Goal: Task Accomplishment & Management: Manage account settings

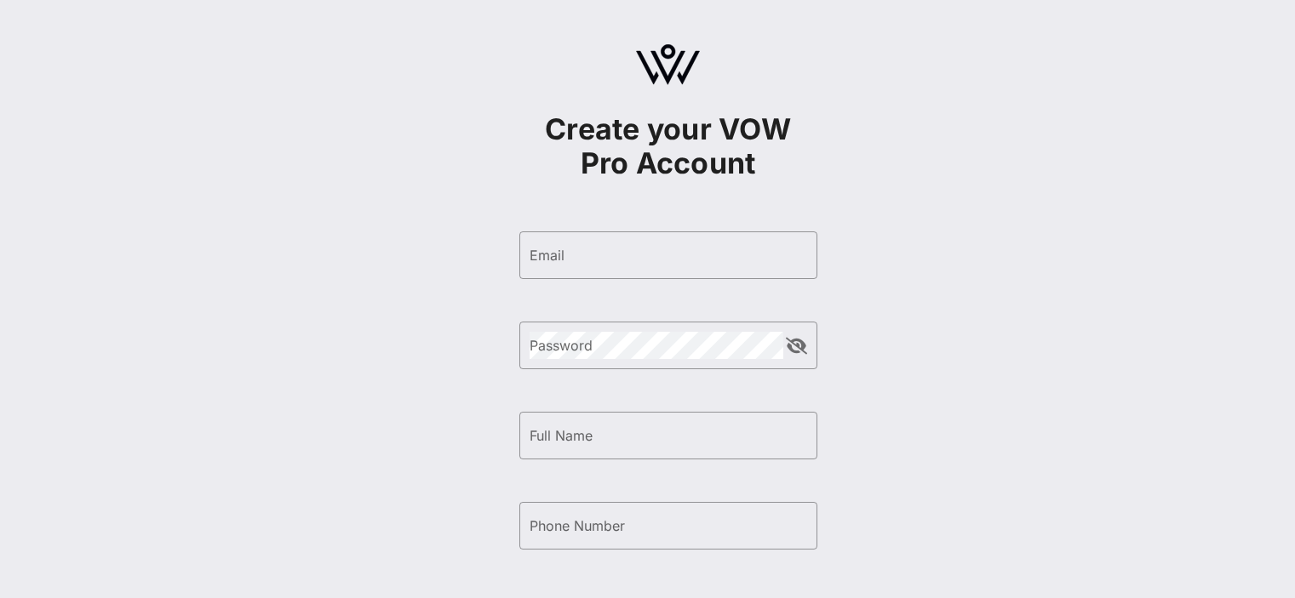
scroll to position [96, 0]
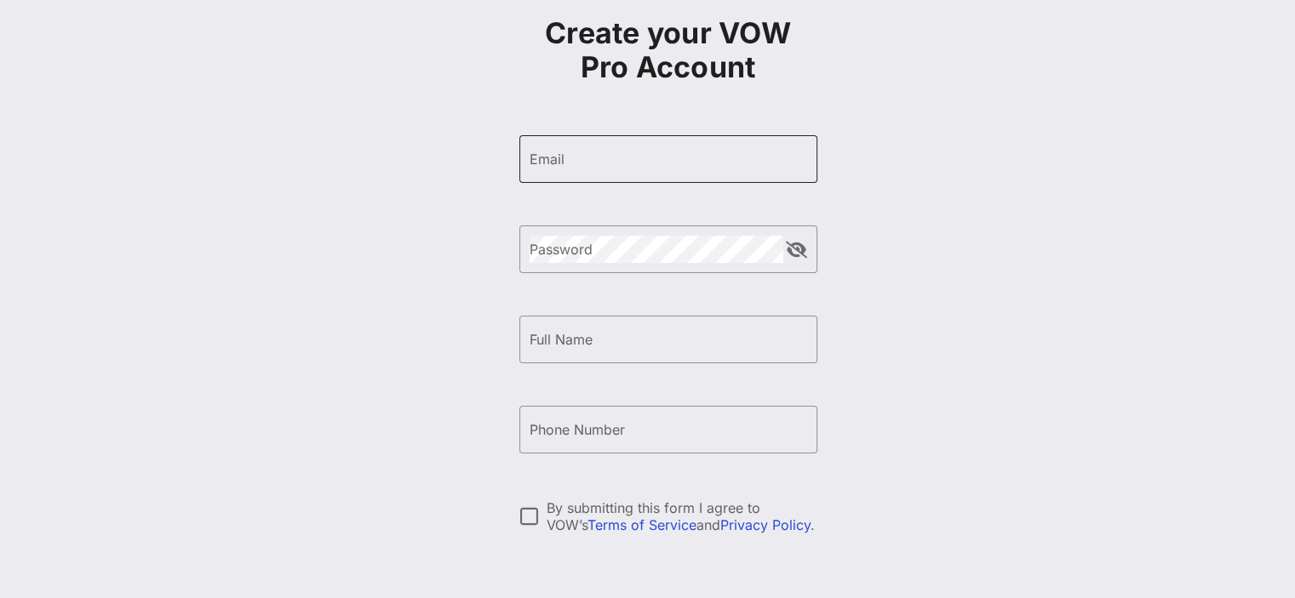
click at [619, 152] on input "Email" at bounding box center [669, 159] width 278 height 27
click at [593, 156] on input "Email" at bounding box center [669, 159] width 278 height 27
paste input "[EMAIL_ADDRESS][DOMAIN_NAME]"
type input "[EMAIL_ADDRESS][DOMAIN_NAME]"
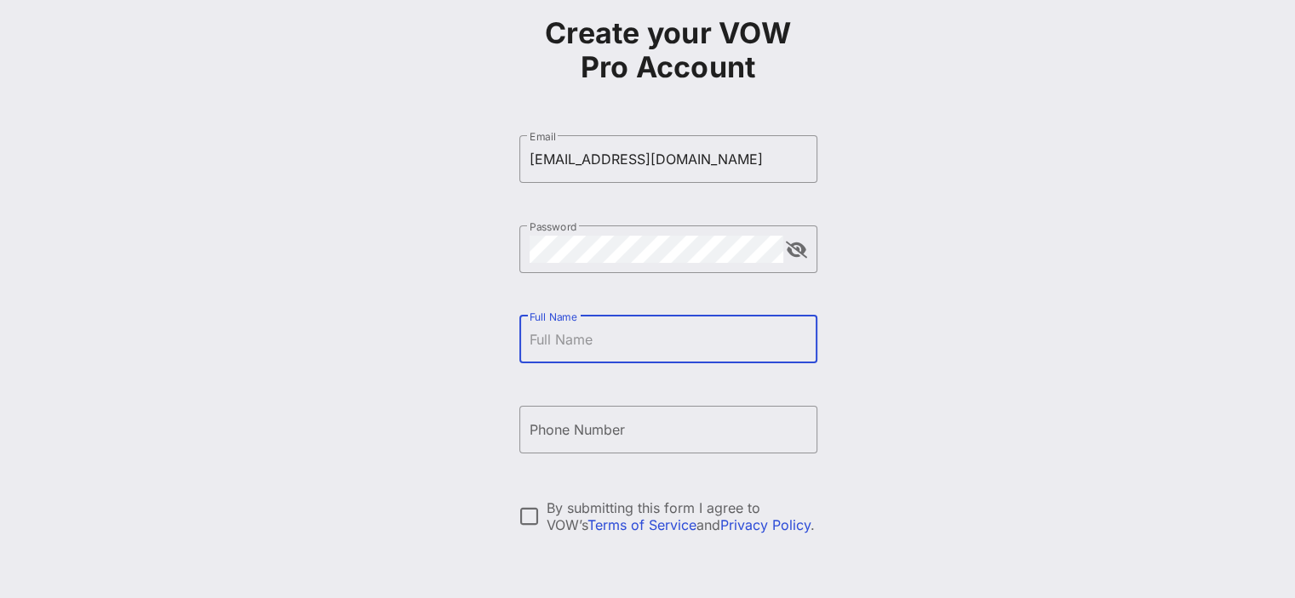
click at [596, 333] on input "Full Name" at bounding box center [669, 339] width 278 height 27
type input "[PERSON_NAME]"
click at [579, 431] on input "Phone Number" at bounding box center [669, 429] width 278 height 27
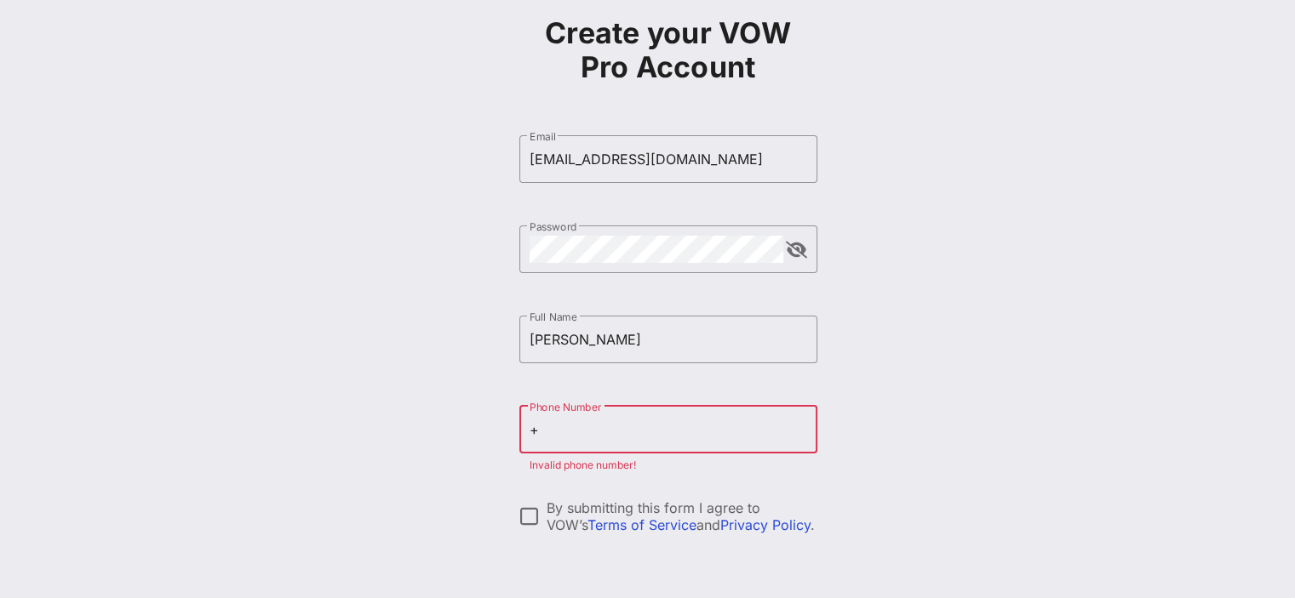
paste input "380915346254"
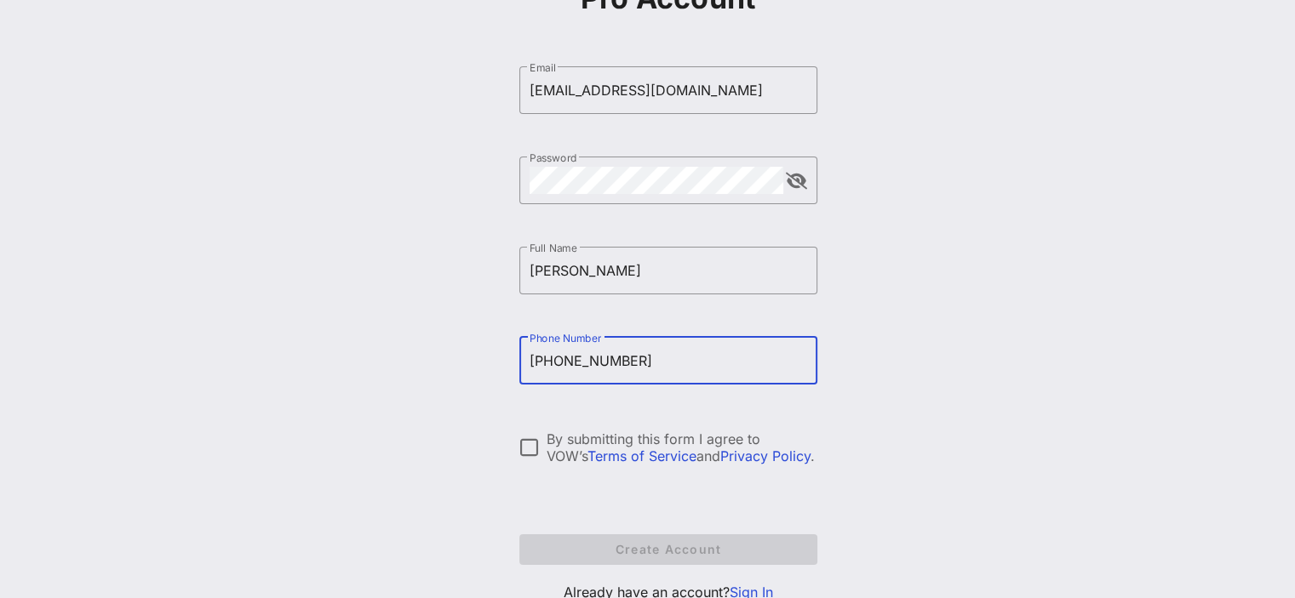
scroll to position [226, 0]
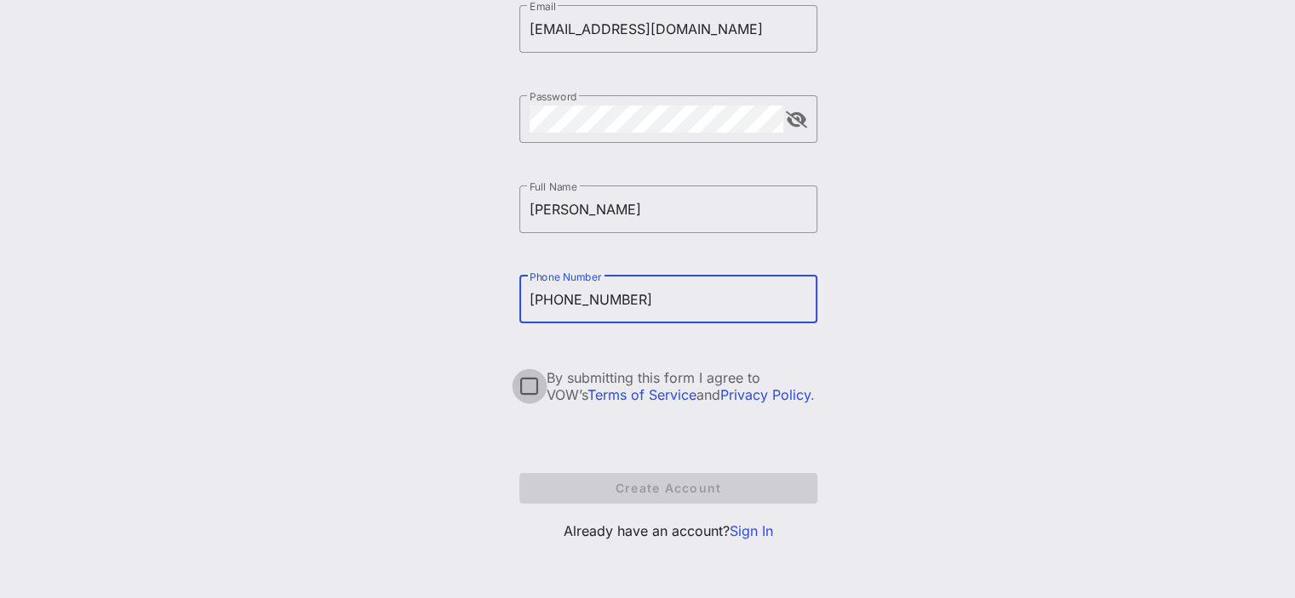
type input "[PHONE_NUMBER]"
click at [537, 387] on div at bounding box center [529, 386] width 29 height 29
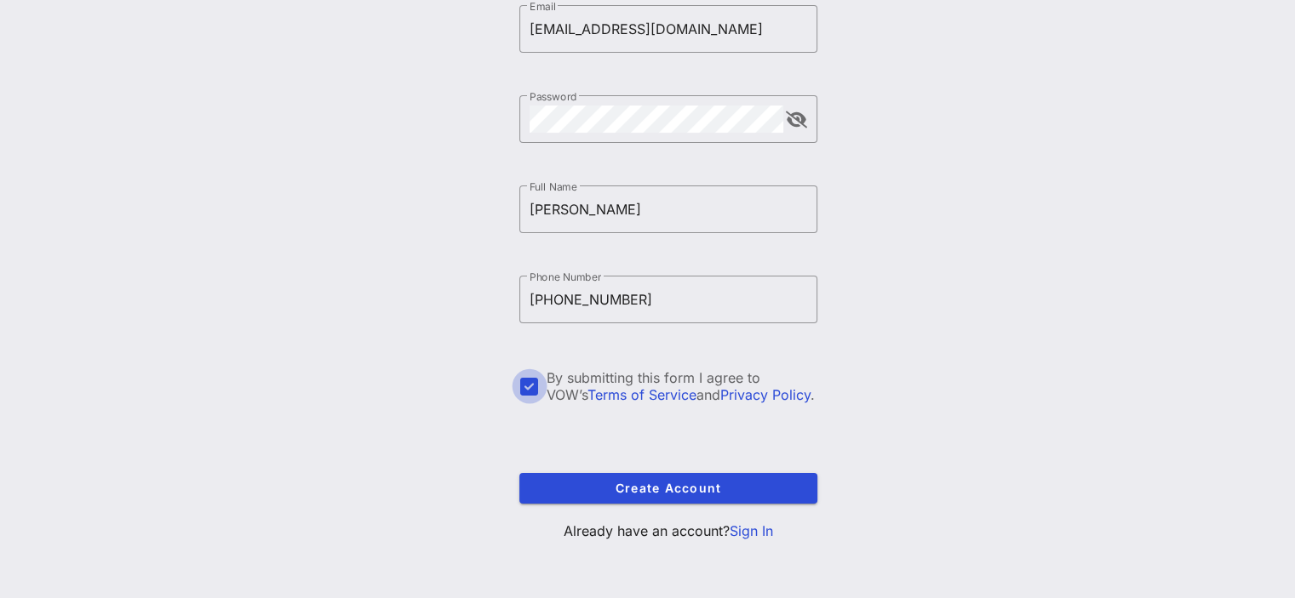
click at [612, 521] on p "Already have an account? Sign In" at bounding box center [668, 531] width 298 height 20
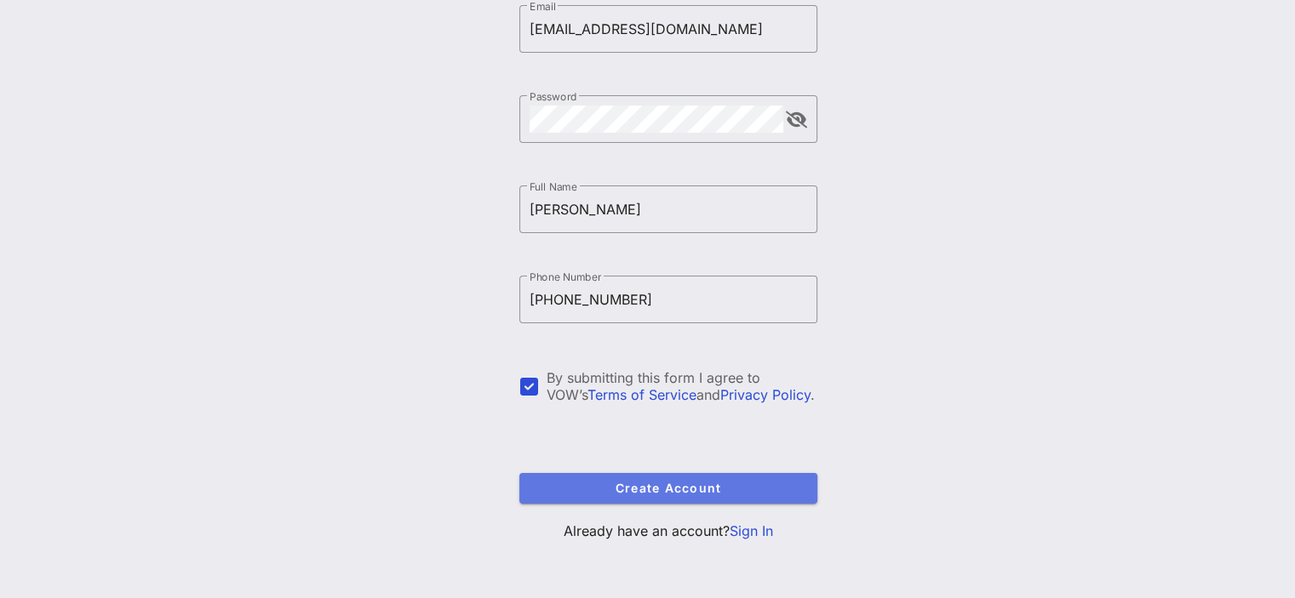
click at [640, 485] on span "Create Account" at bounding box center [668, 488] width 271 height 14
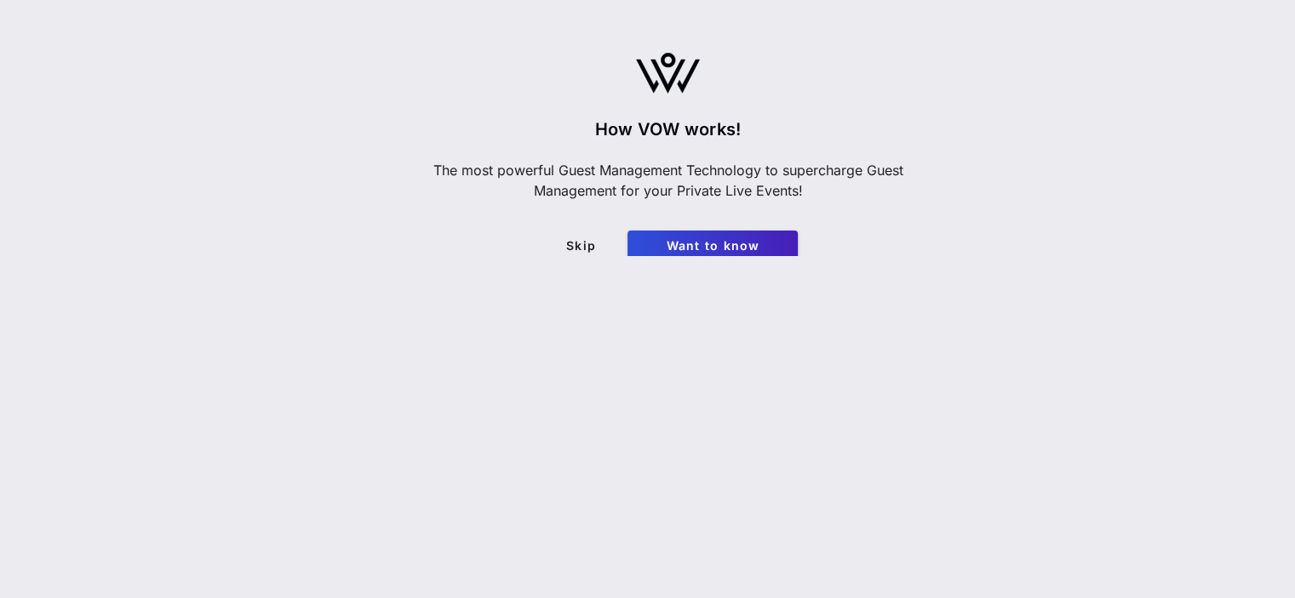
click at [581, 225] on div "How VOW works! The most powerful Guest Management Technology to supercharge Gue…" at bounding box center [668, 186] width 511 height 149
click at [575, 265] on div at bounding box center [668, 469] width 511 height 426
click at [587, 255] on link "Skip" at bounding box center [580, 246] width 85 height 31
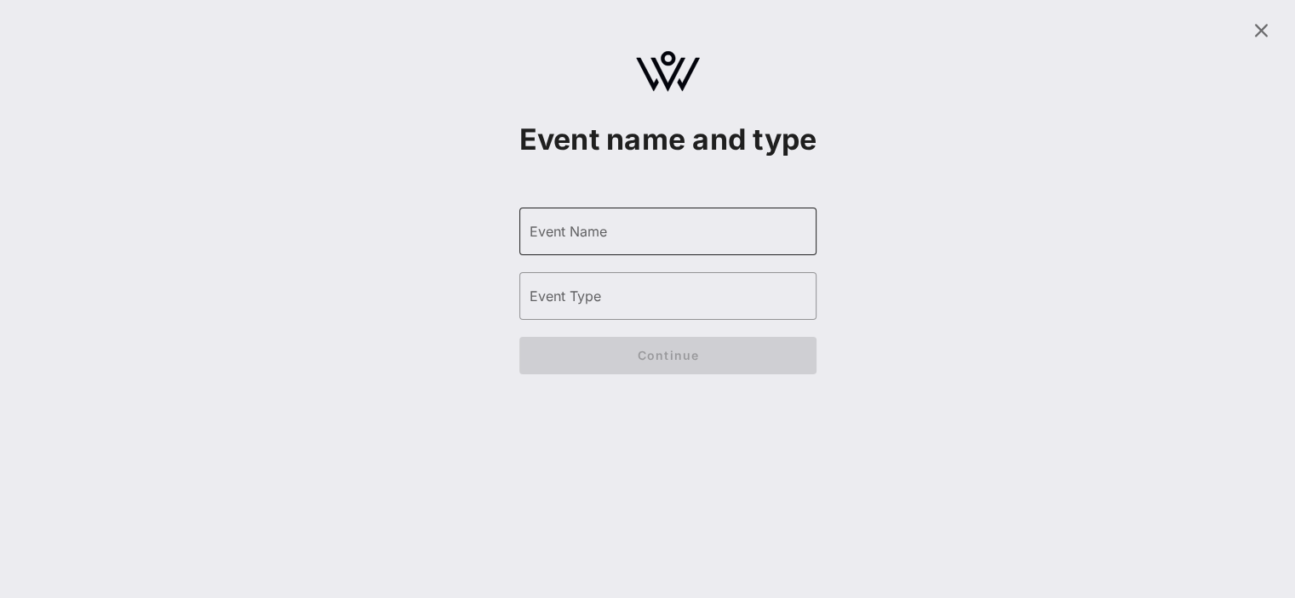
click at [616, 255] on div "Event Name" at bounding box center [669, 232] width 278 height 48
type input "[PERSON_NAME]"
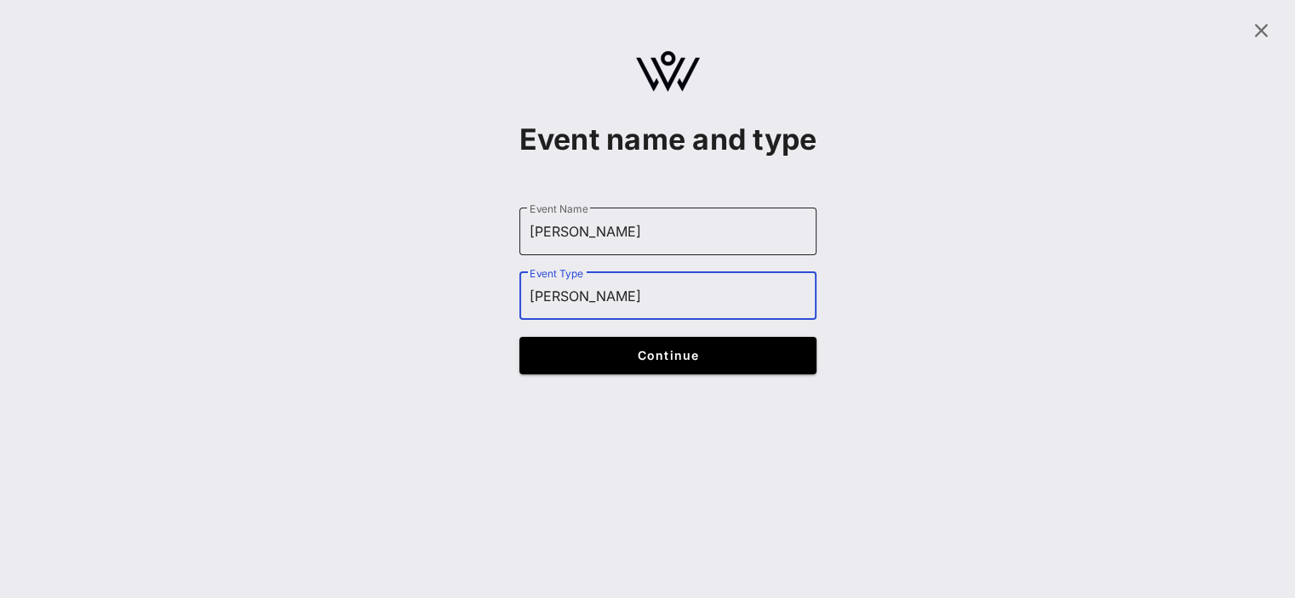
type input "[PERSON_NAME]"
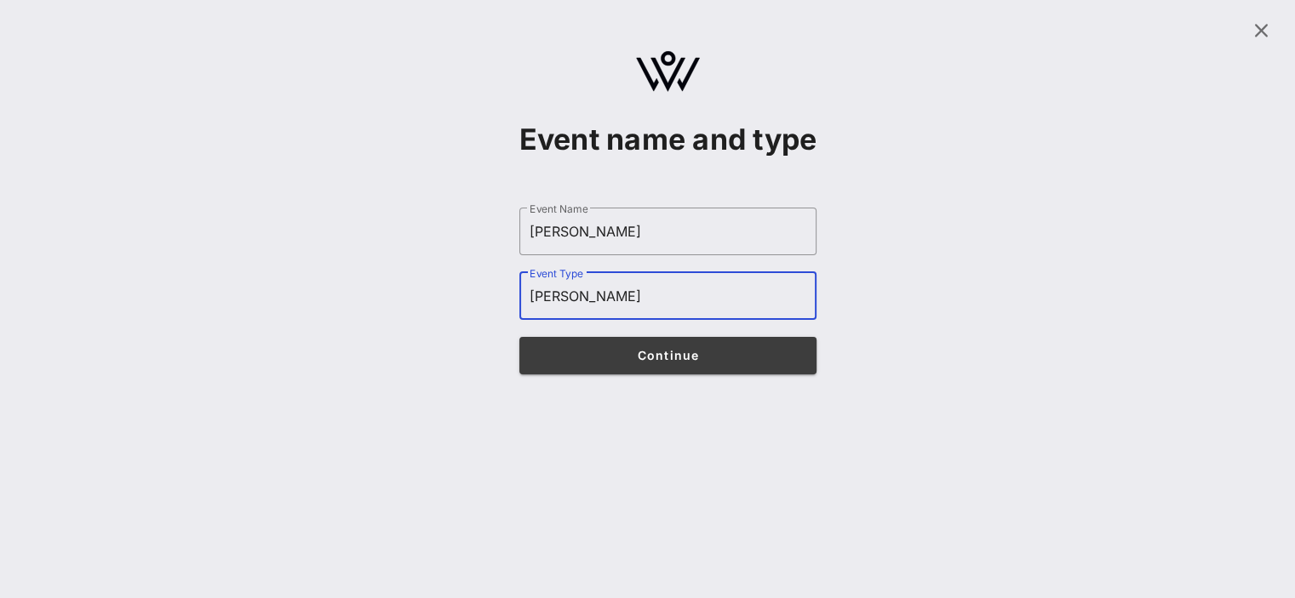
click at [597, 363] on span "Continue" at bounding box center [667, 355] width 265 height 14
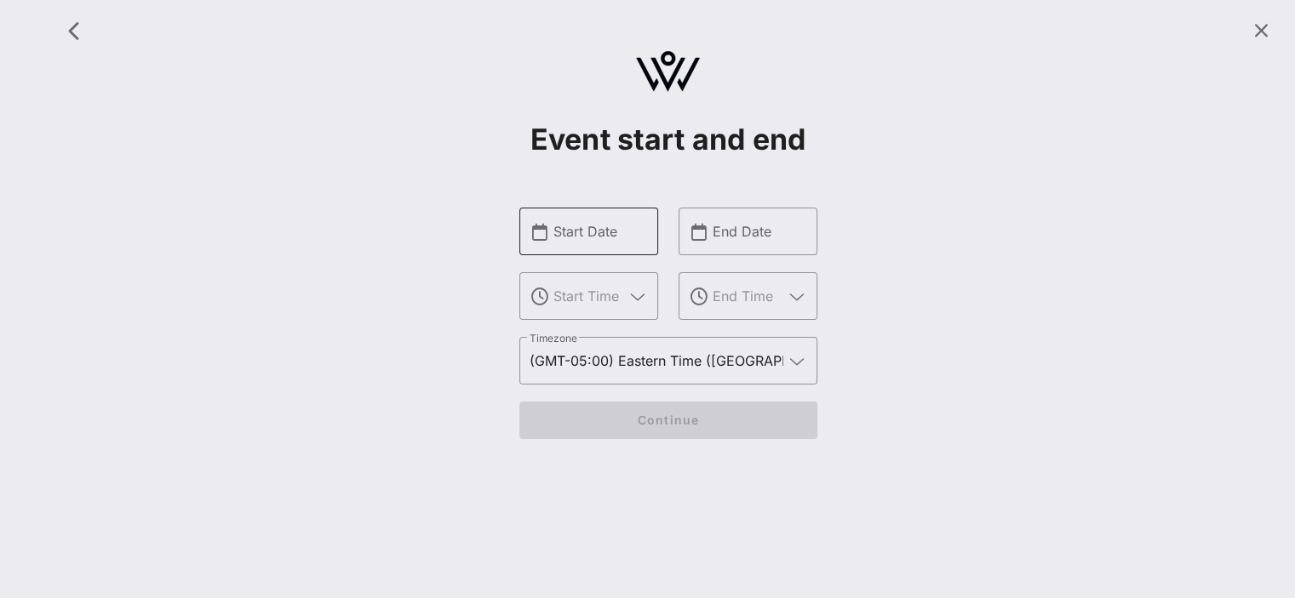
click at [625, 215] on div "Start Date" at bounding box center [600, 232] width 94 height 48
click at [630, 250] on div at bounding box center [600, 232] width 94 height 48
click at [613, 239] on input "text" at bounding box center [600, 231] width 94 height 27
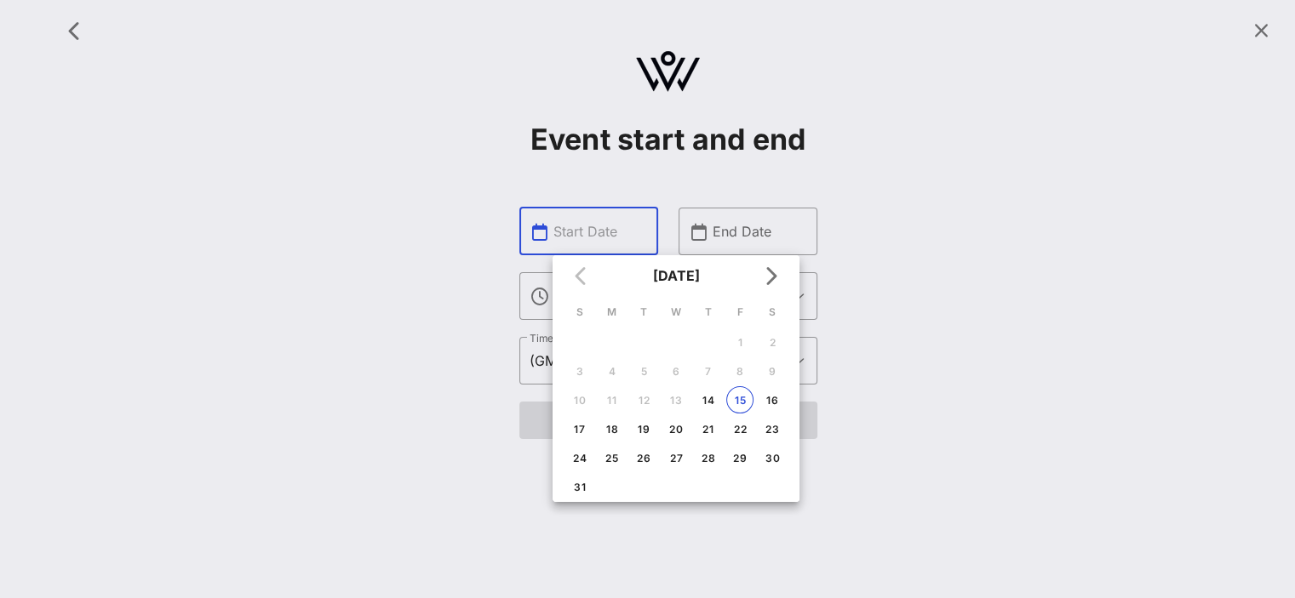
click at [694, 418] on td "21" at bounding box center [708, 428] width 31 height 27
click at [748, 386] on td "15" at bounding box center [740, 399] width 31 height 27
click at [765, 407] on button "16" at bounding box center [772, 399] width 27 height 27
type input "Aug 16, 2025"
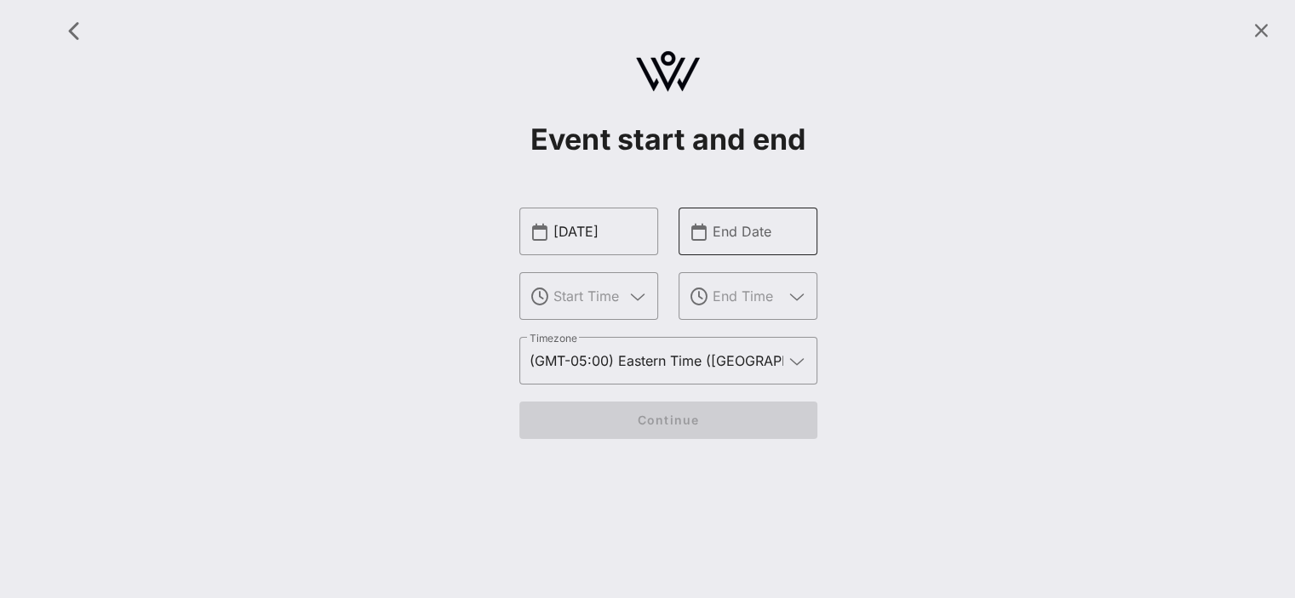
click at [747, 218] on input "End Date" at bounding box center [760, 231] width 94 height 27
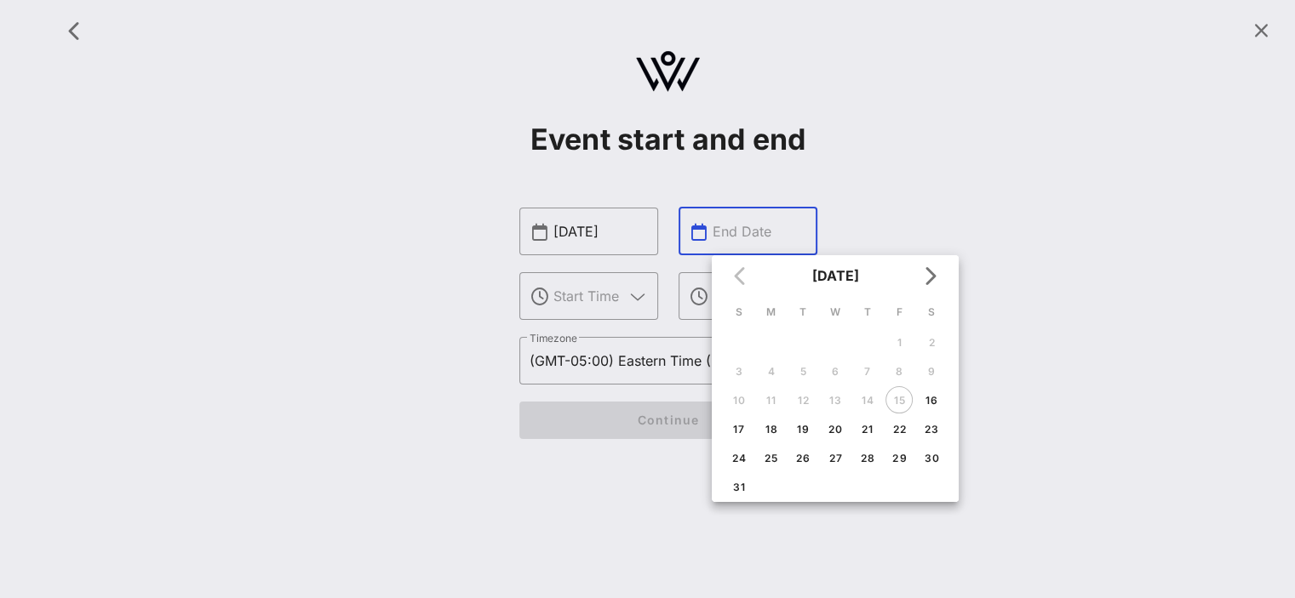
click at [785, 427] on td "18" at bounding box center [771, 428] width 31 height 27
click at [764, 425] on div "18" at bounding box center [771, 429] width 27 height 13
type input "Aug 18, 2025"
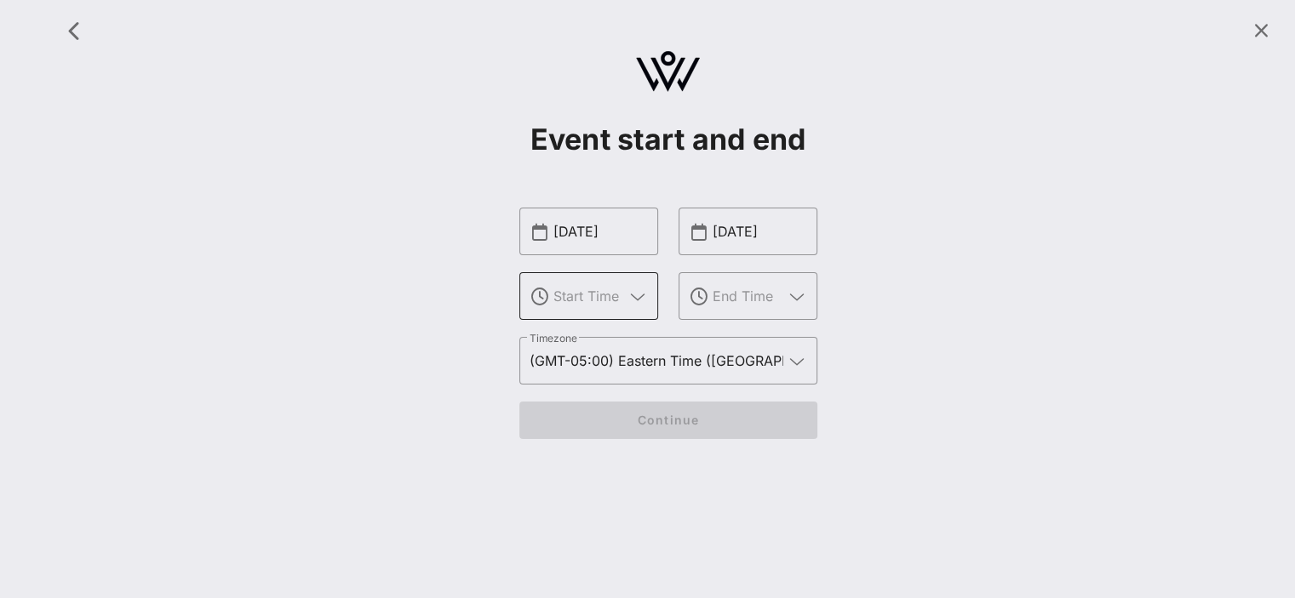
click at [594, 314] on div at bounding box center [600, 296] width 94 height 48
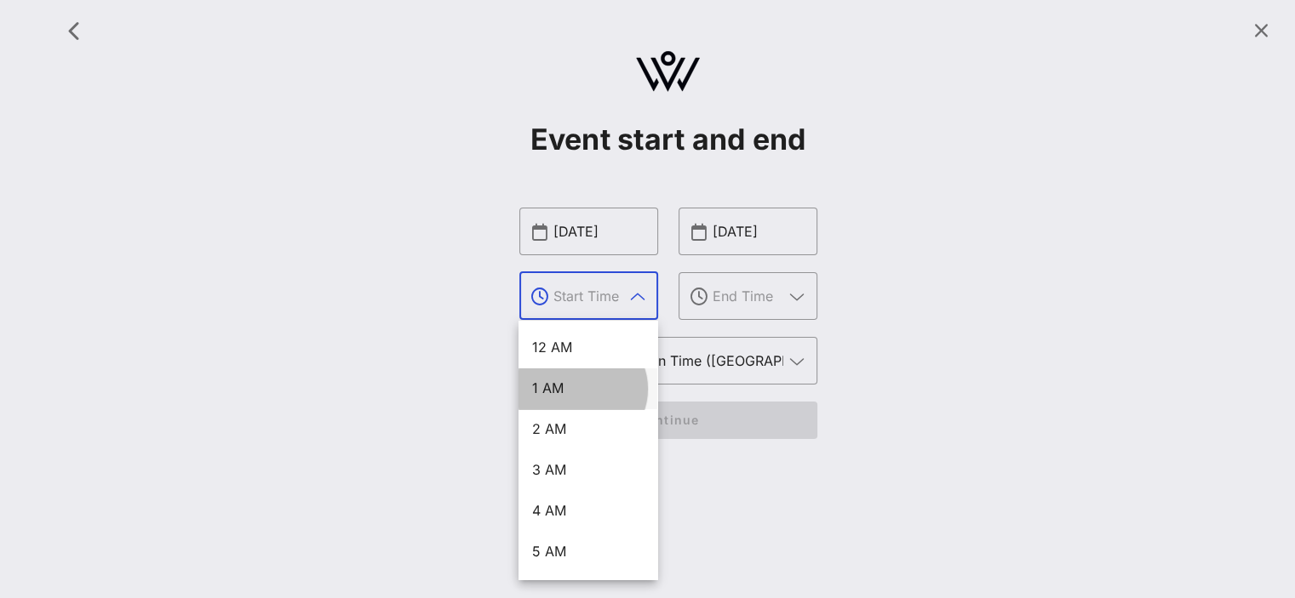
click at [586, 391] on div "1 AM" at bounding box center [588, 389] width 112 height 16
type input "1 AM"
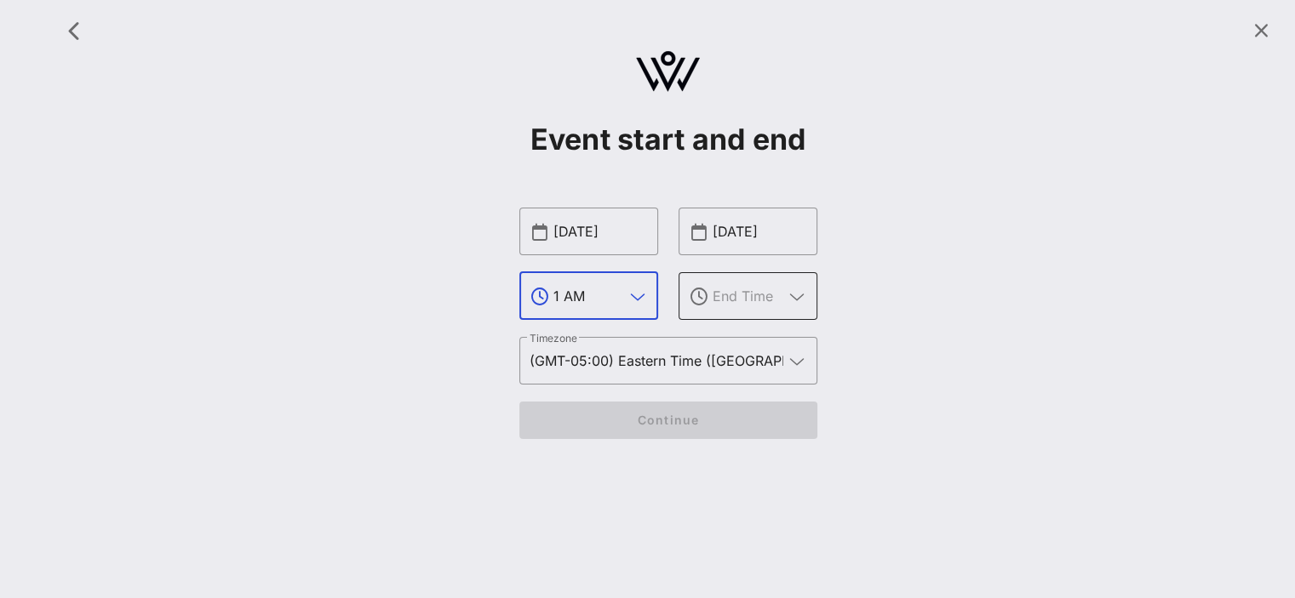
click at [695, 302] on icon at bounding box center [698, 297] width 17 height 17
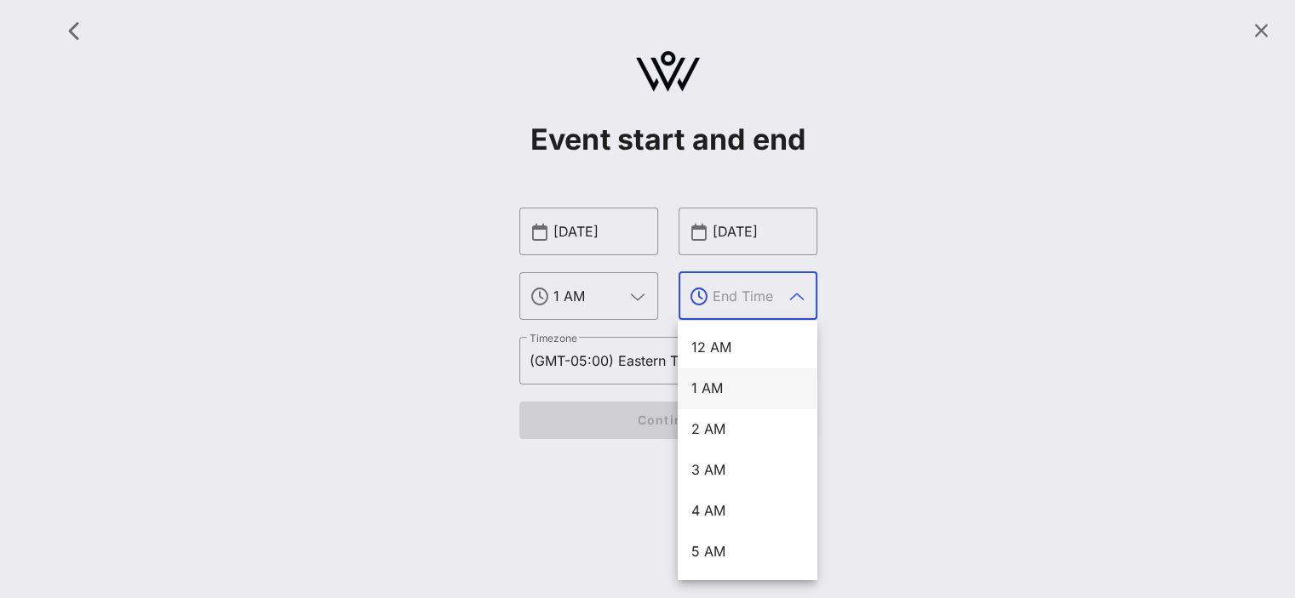
click at [726, 396] on div "1 AM" at bounding box center [747, 389] width 112 height 16
type input "1 AM"
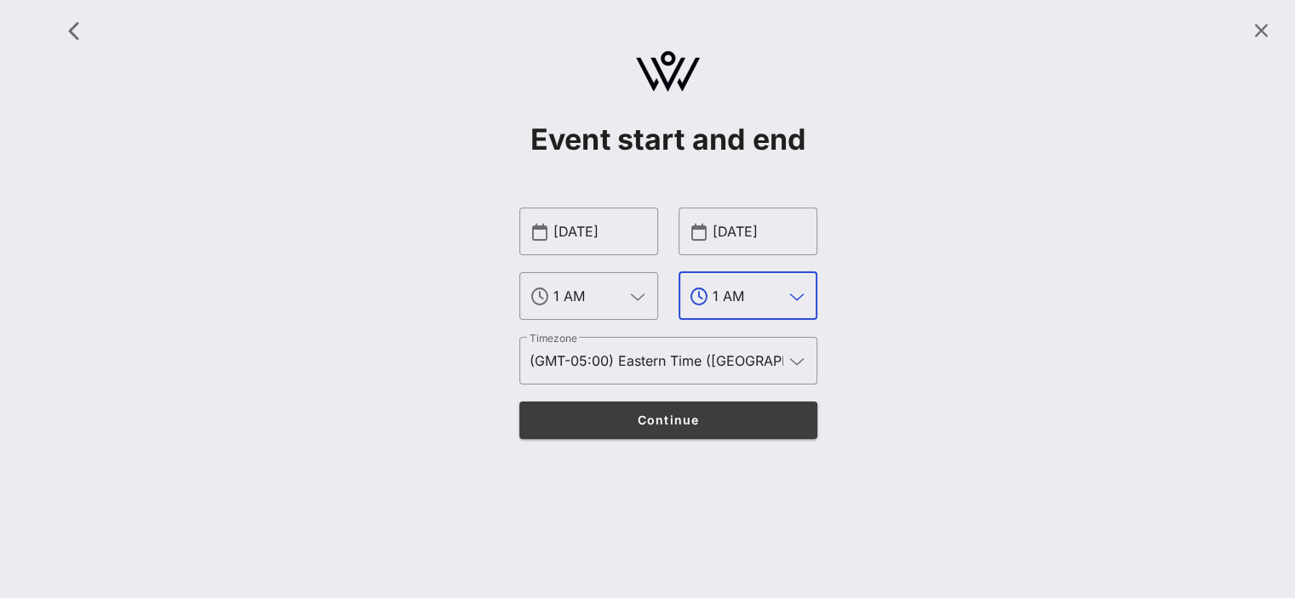
click at [714, 420] on span "Continue" at bounding box center [667, 420] width 265 height 14
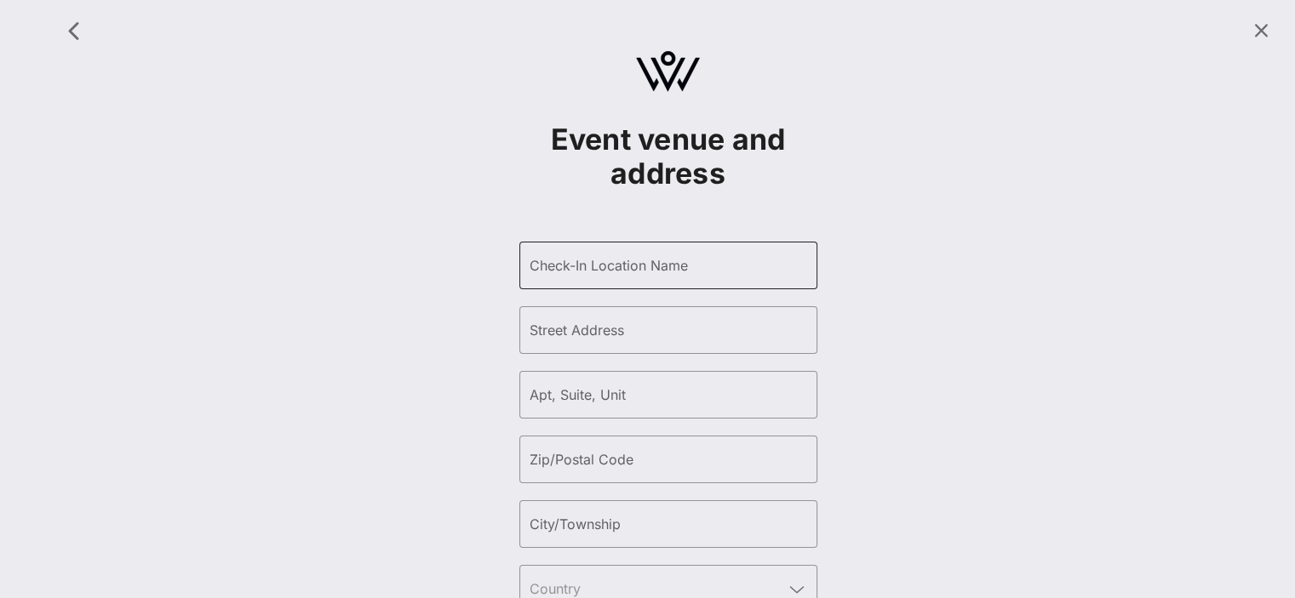
click at [655, 279] on div "Check-In Location Name" at bounding box center [669, 266] width 278 height 48
type input "dae"
click at [619, 340] on input "Street Address" at bounding box center [669, 330] width 278 height 27
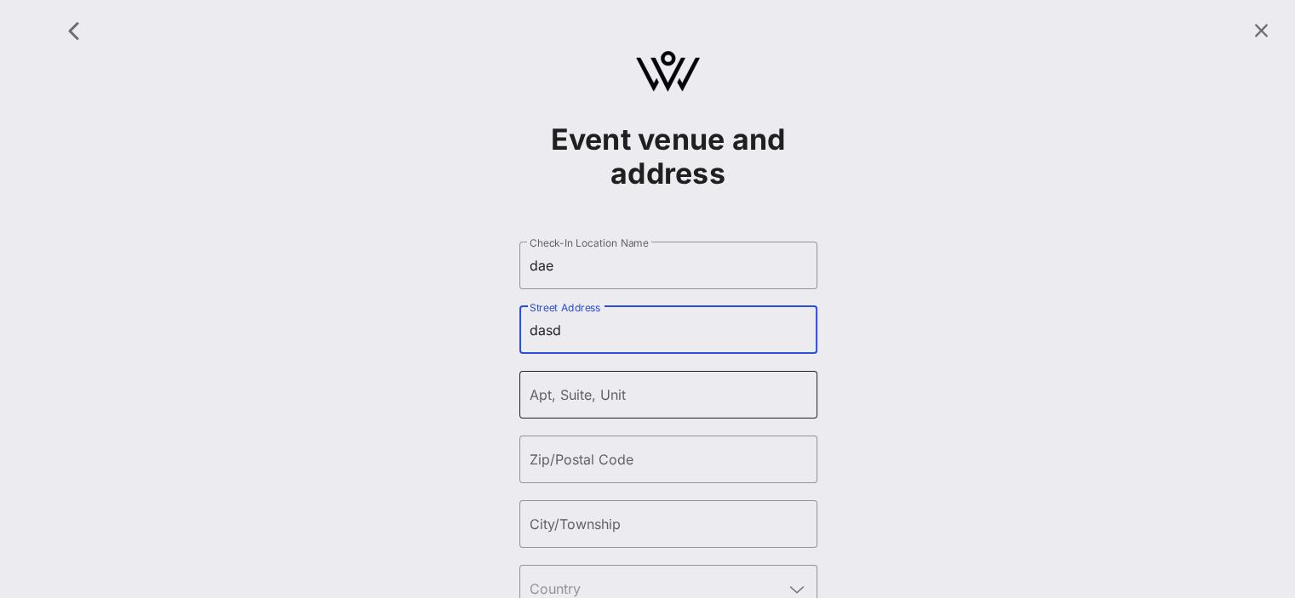
type input "dasd"
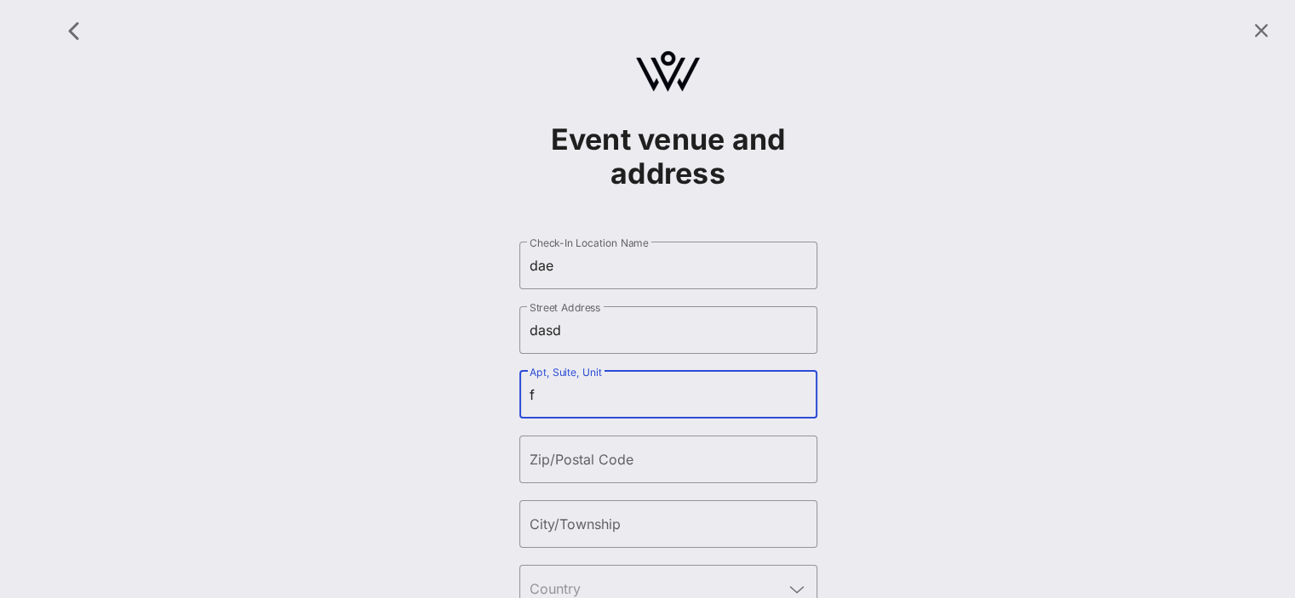
click at [628, 404] on input "f" at bounding box center [669, 394] width 278 height 27
type input "faf"
click at [593, 474] on div "Zip/Postal Code" at bounding box center [669, 460] width 278 height 48
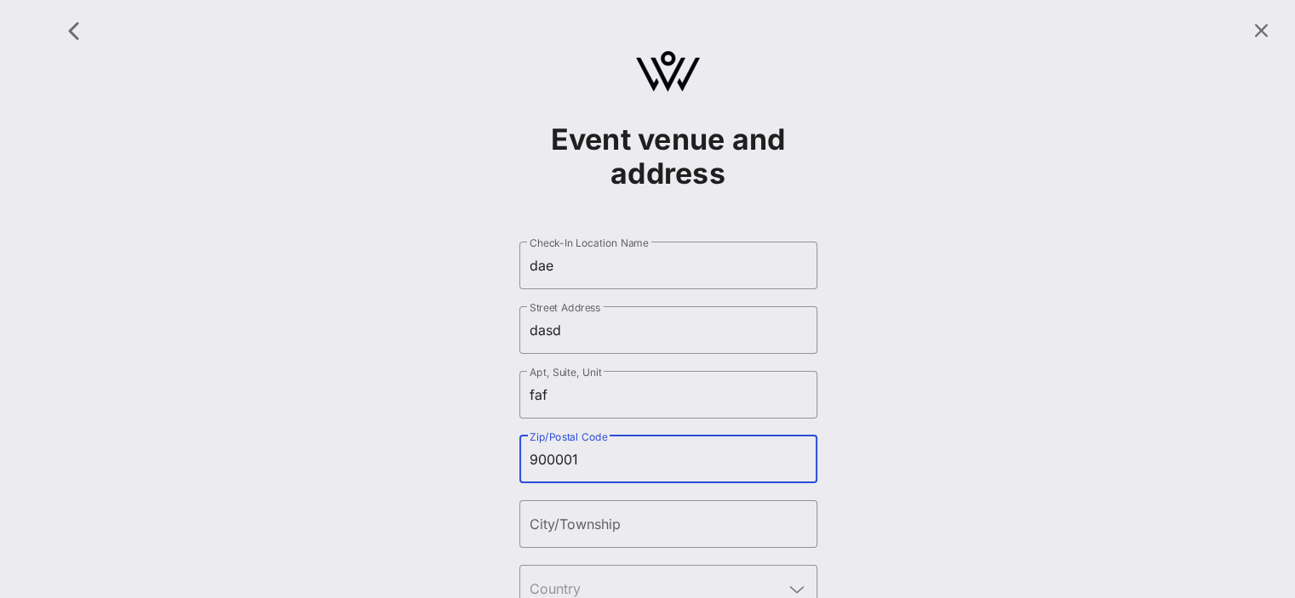
type input "900001"
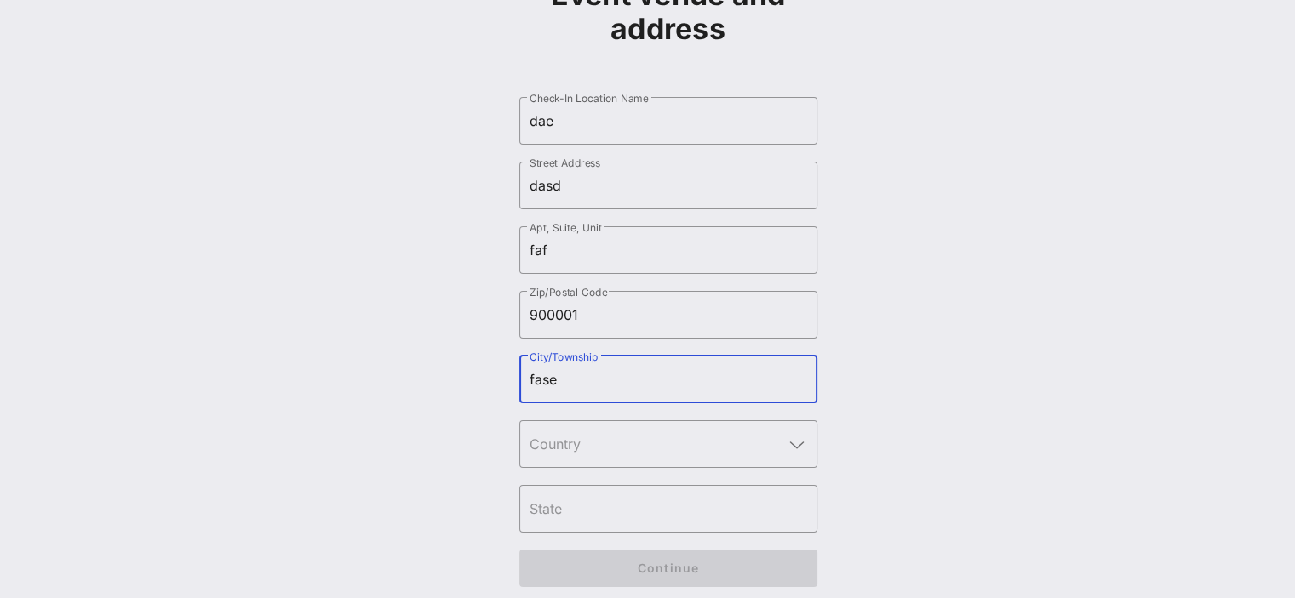
scroll to position [160, 0]
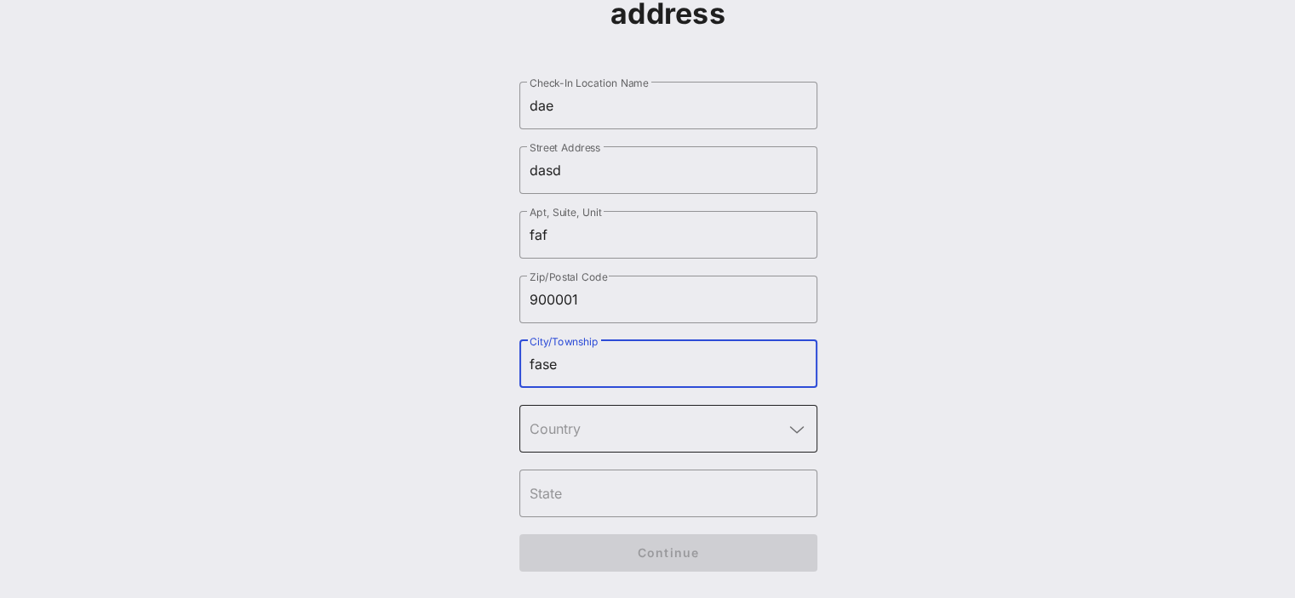
type input "fase"
click at [584, 408] on div at bounding box center [669, 429] width 278 height 48
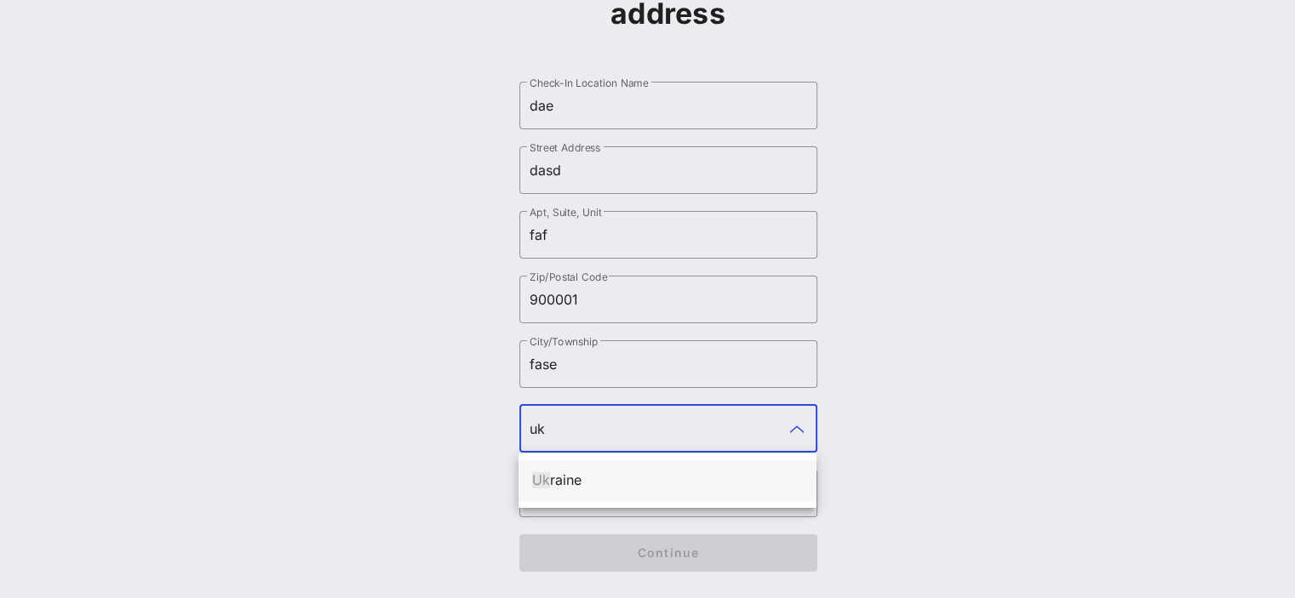
click at [589, 472] on div "Uk raine" at bounding box center [667, 480] width 271 height 16
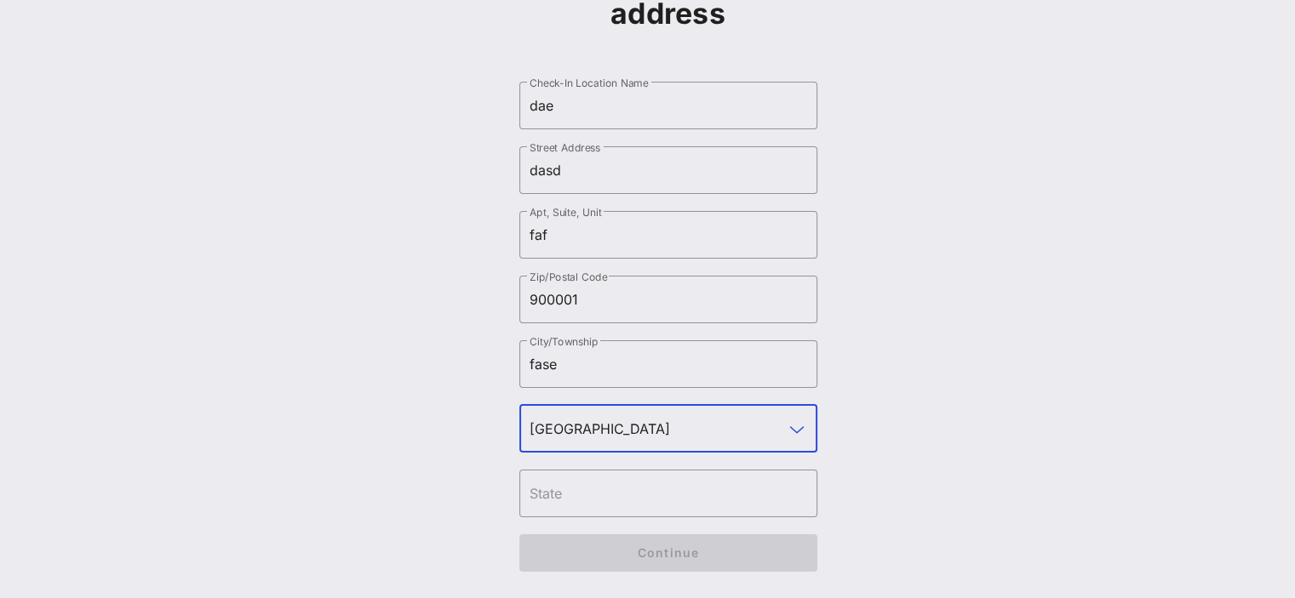
type input "Ukraine"
click at [589, 472] on div at bounding box center [669, 494] width 278 height 48
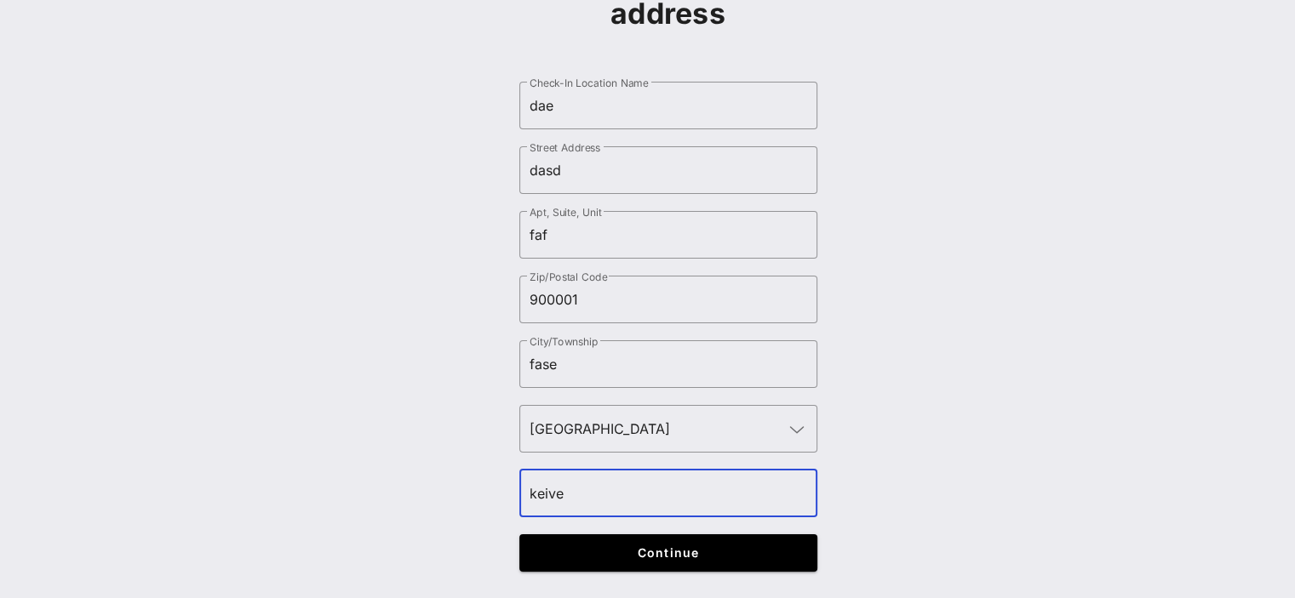
type input "keive"
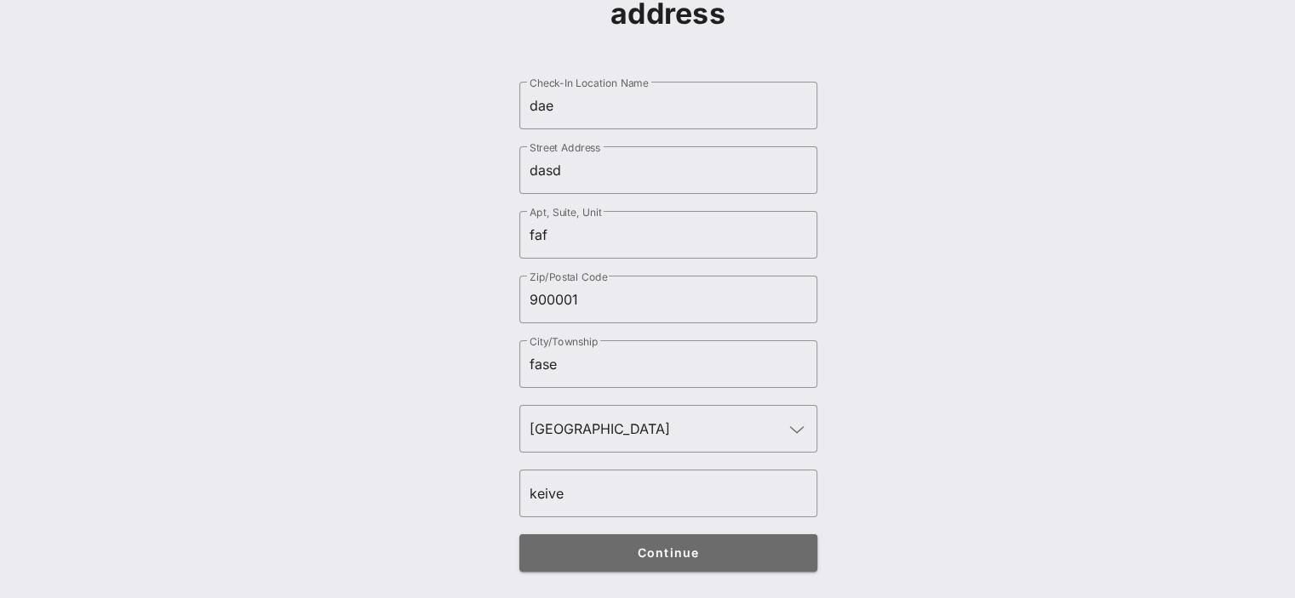
click at [633, 567] on button "Continue" at bounding box center [668, 553] width 298 height 37
click at [656, 551] on span "Continue" at bounding box center [667, 553] width 265 height 14
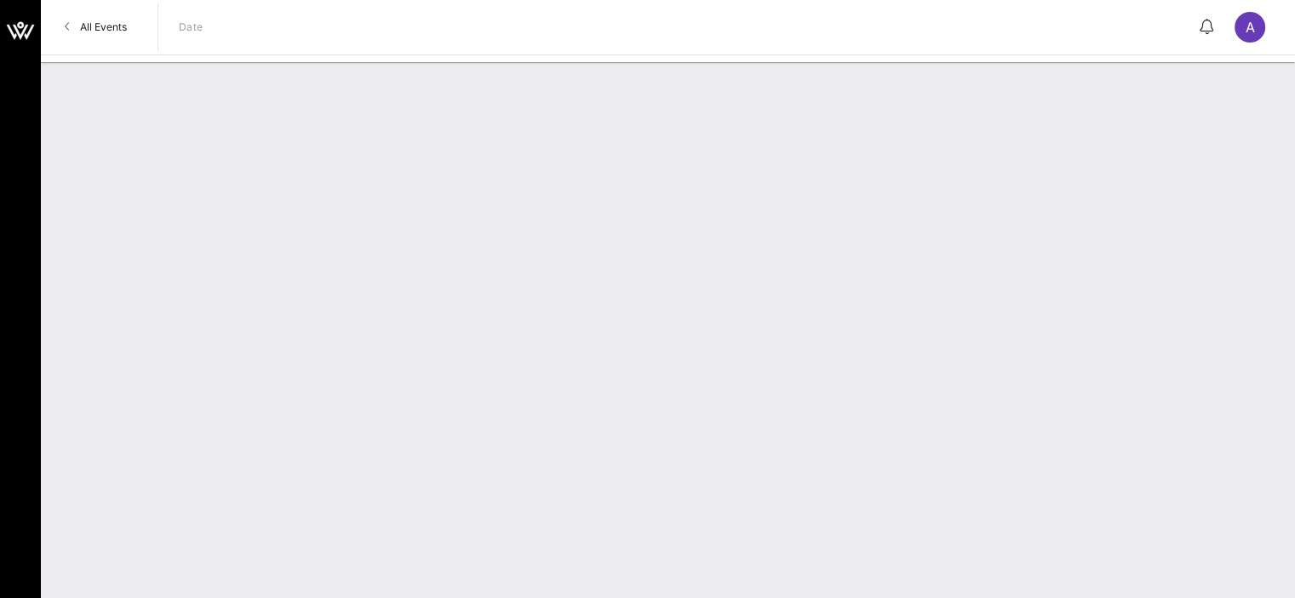
click at [1243, 34] on div "a" at bounding box center [1249, 27] width 31 height 31
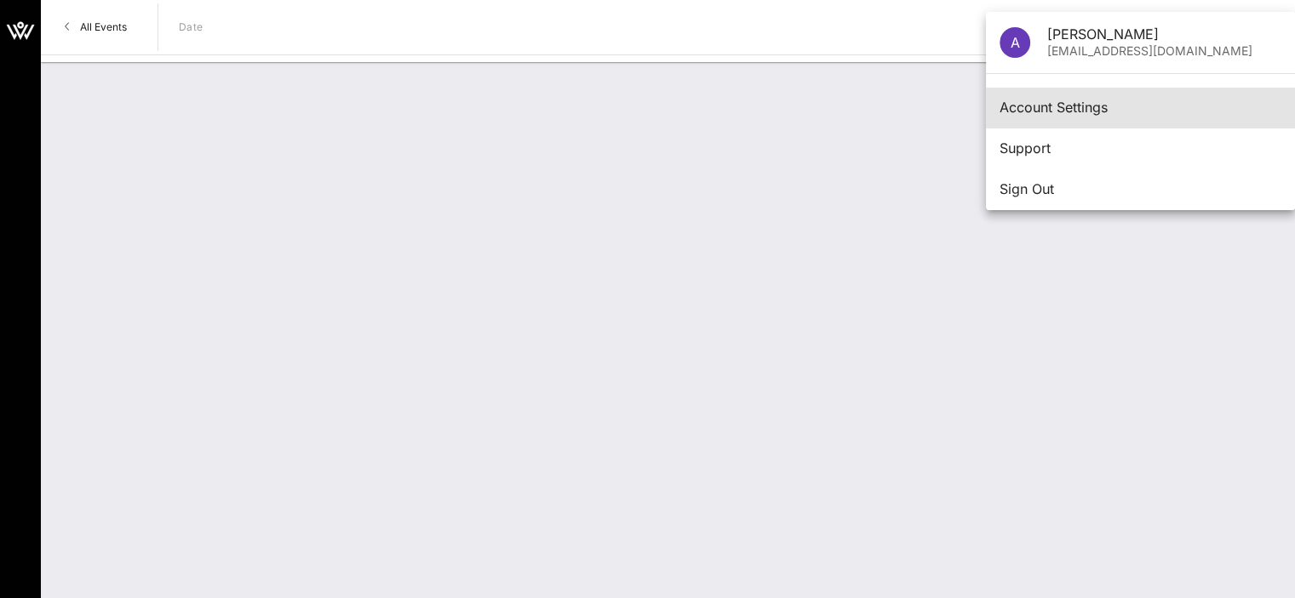
click at [1068, 117] on div "Account Settings" at bounding box center [1140, 107] width 282 height 37
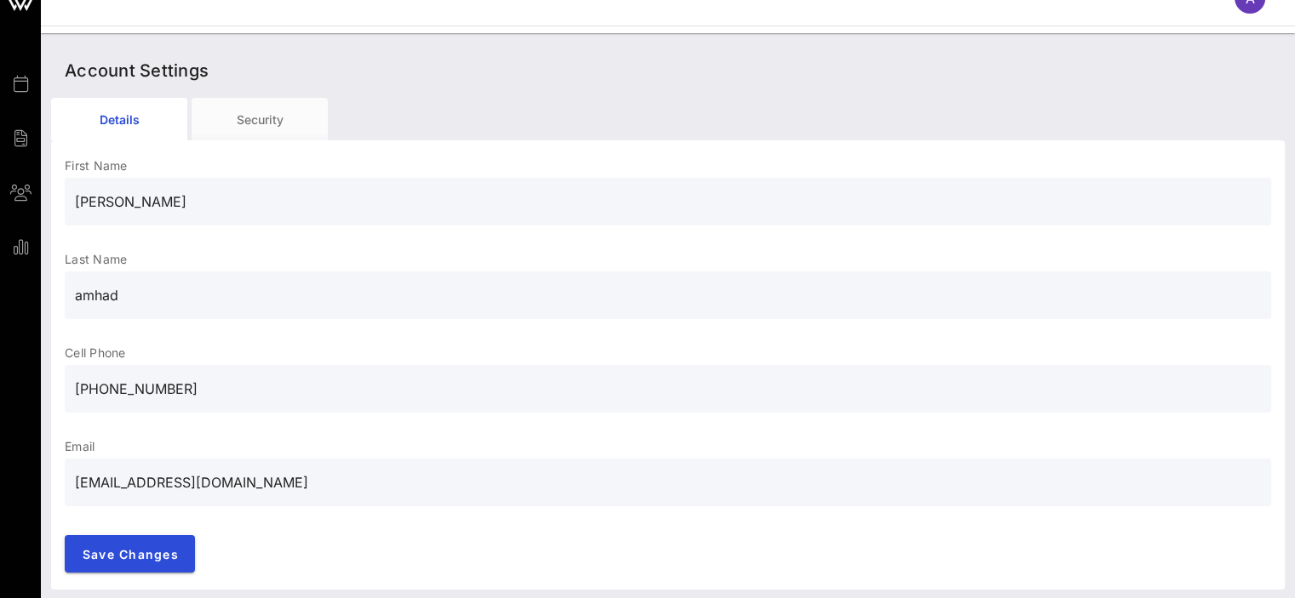
scroll to position [31, 0]
click at [126, 386] on input "+380915346254" at bounding box center [668, 387] width 1186 height 27
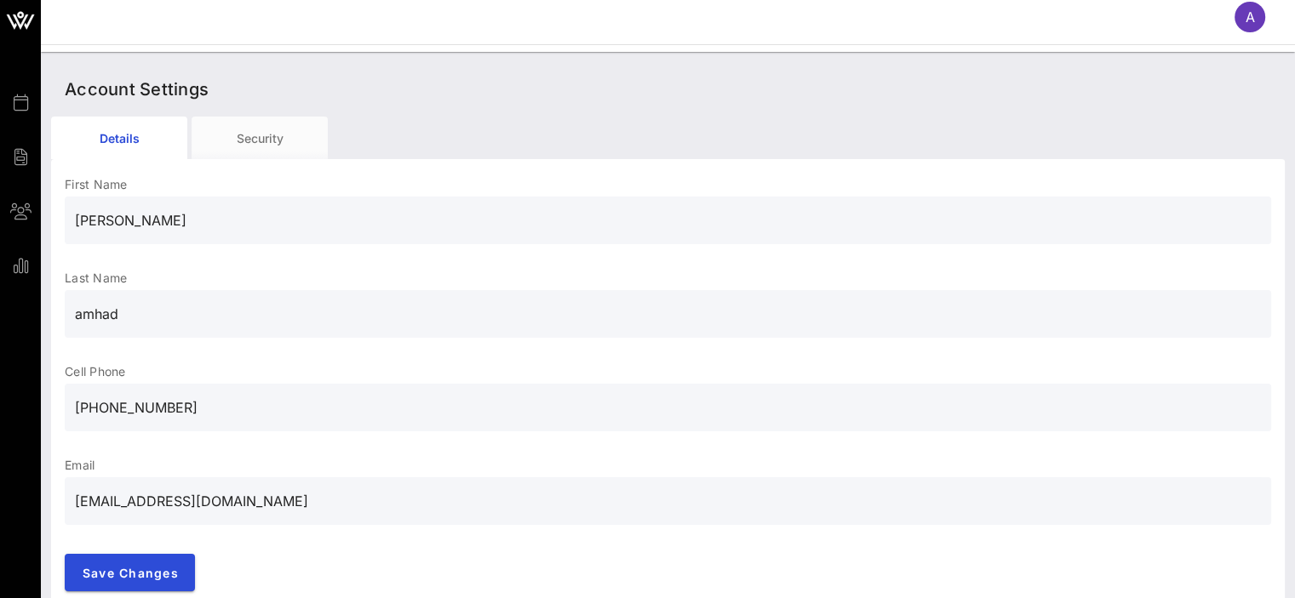
scroll to position [0, 0]
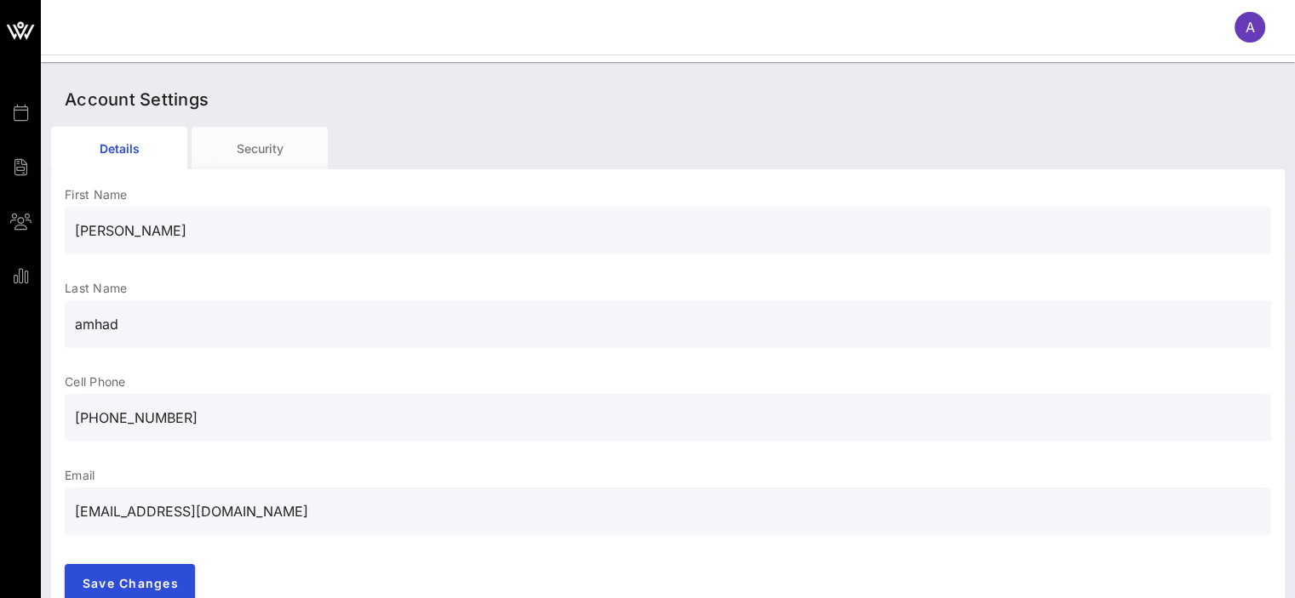
click at [1239, 18] on div "a" at bounding box center [1249, 27] width 31 height 31
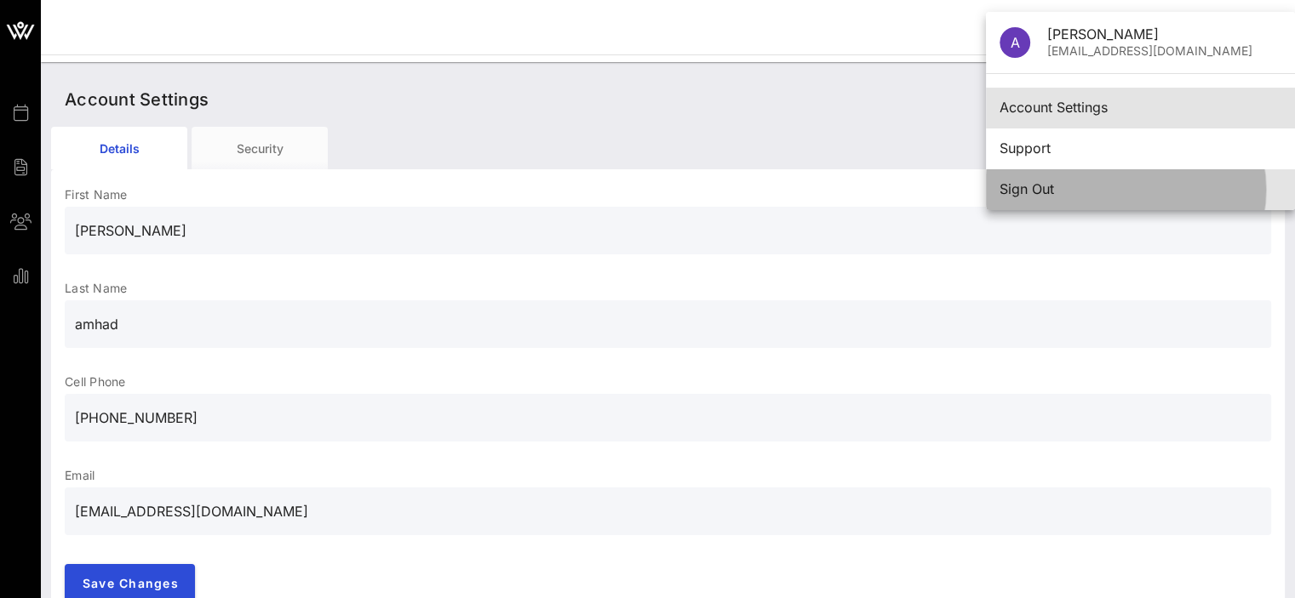
click at [1091, 186] on div "Sign Out" at bounding box center [1140, 189] width 282 height 16
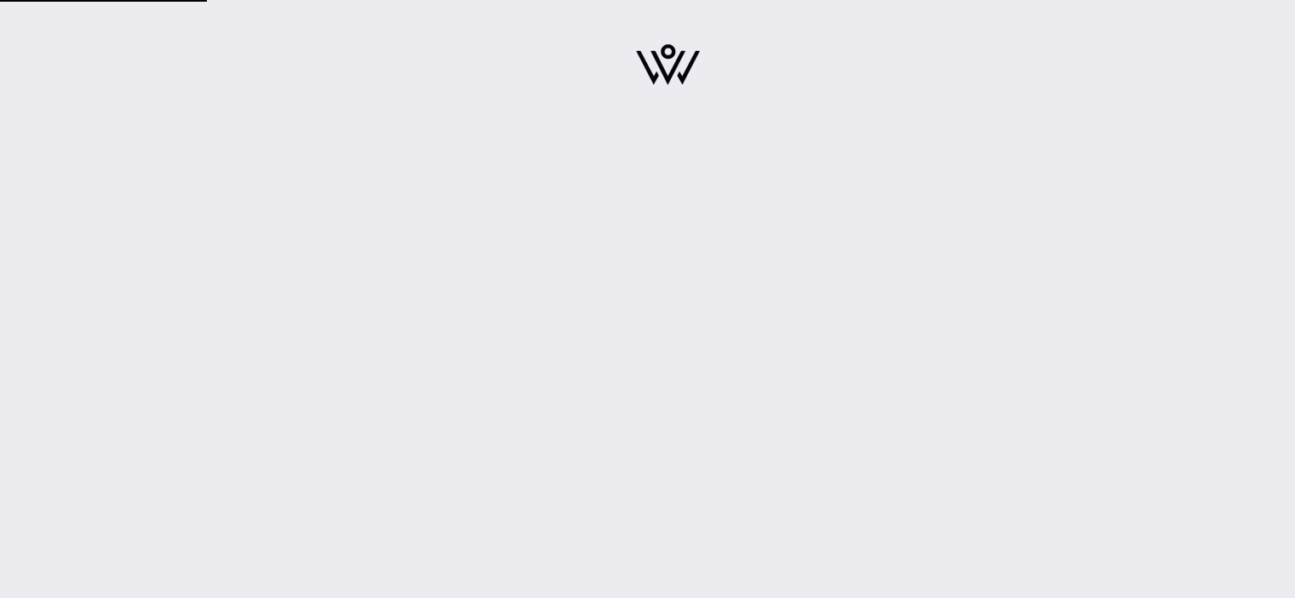
type input "[EMAIL_ADDRESS][DOMAIN_NAME]"
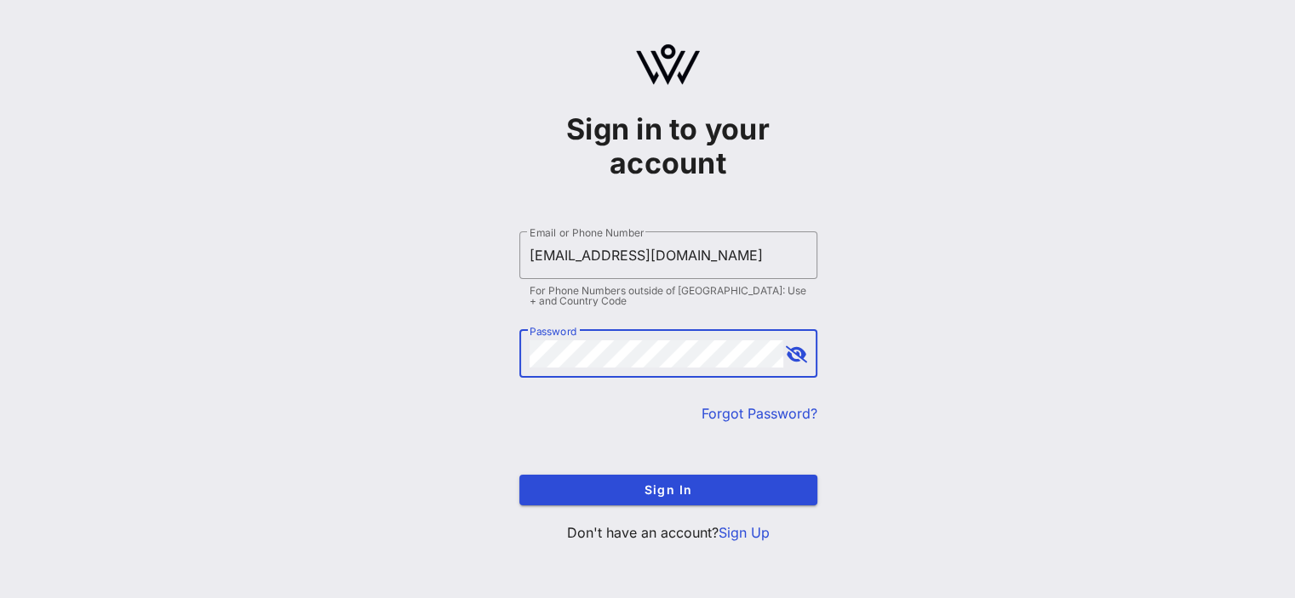
click at [750, 417] on link "Forgot Password?" at bounding box center [759, 413] width 116 height 17
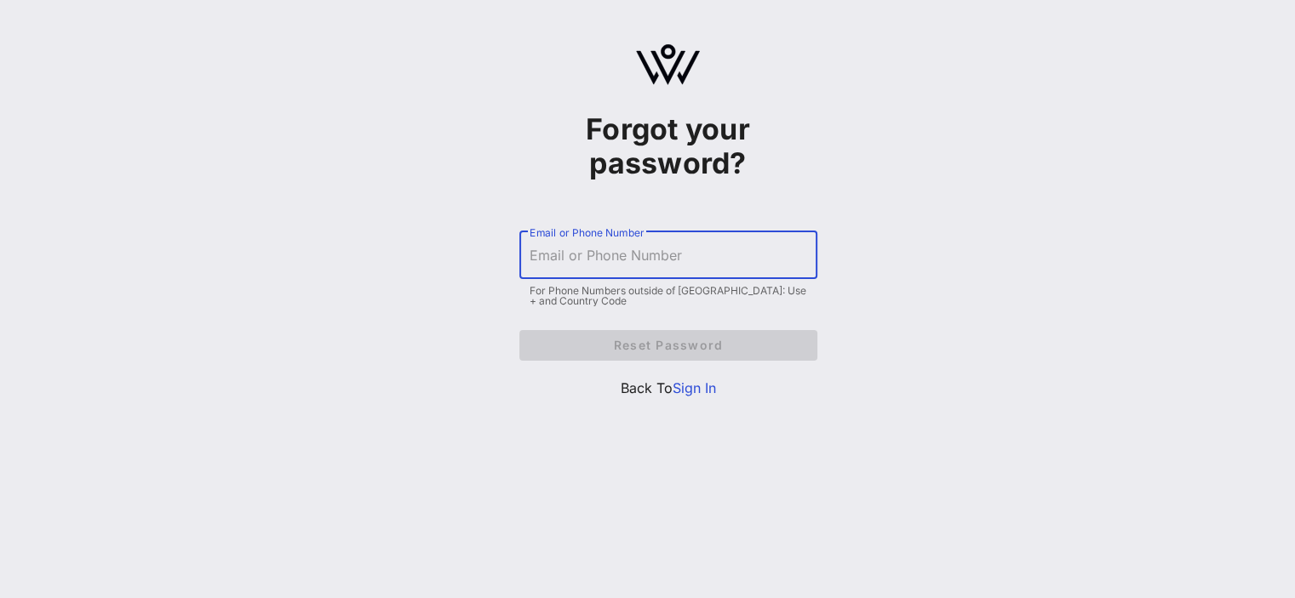
click at [664, 255] on input "Email or Phone Number" at bounding box center [669, 255] width 278 height 27
paste input "380915346254"
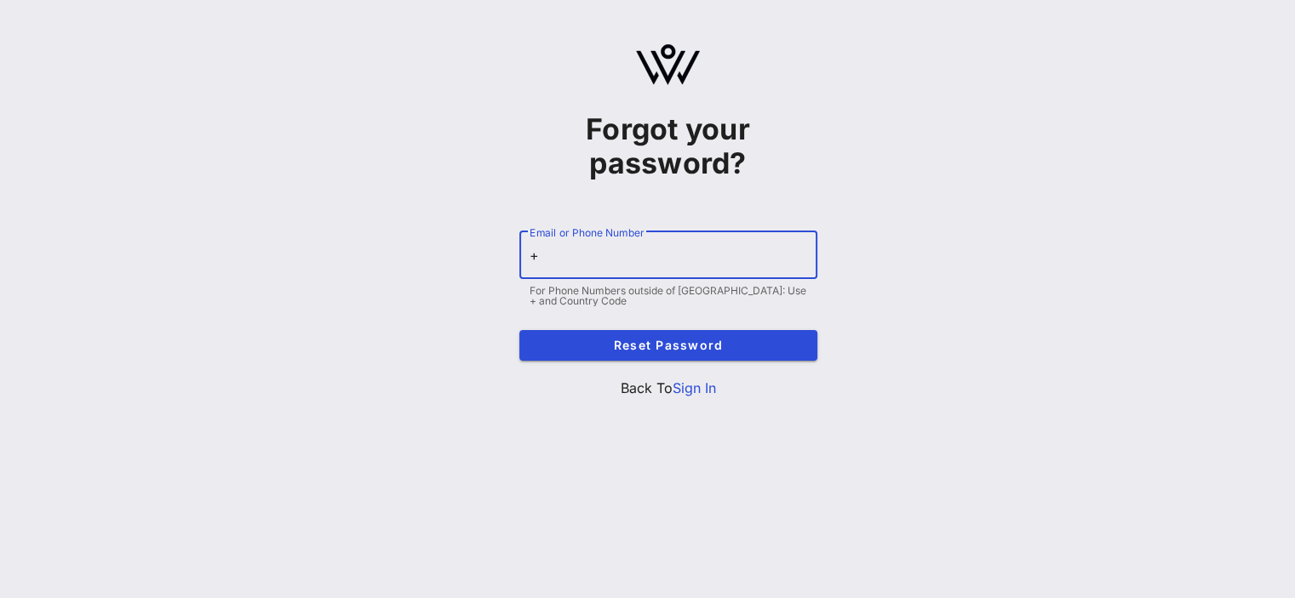
paste input "380915346254"
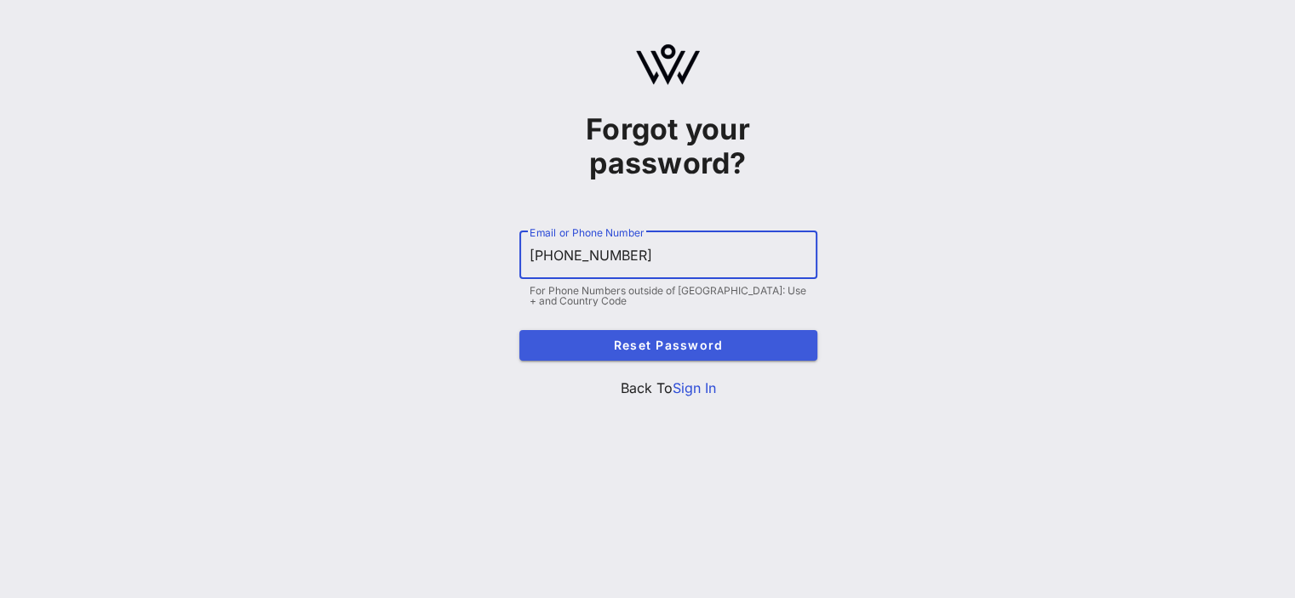
type input "+380915346254"
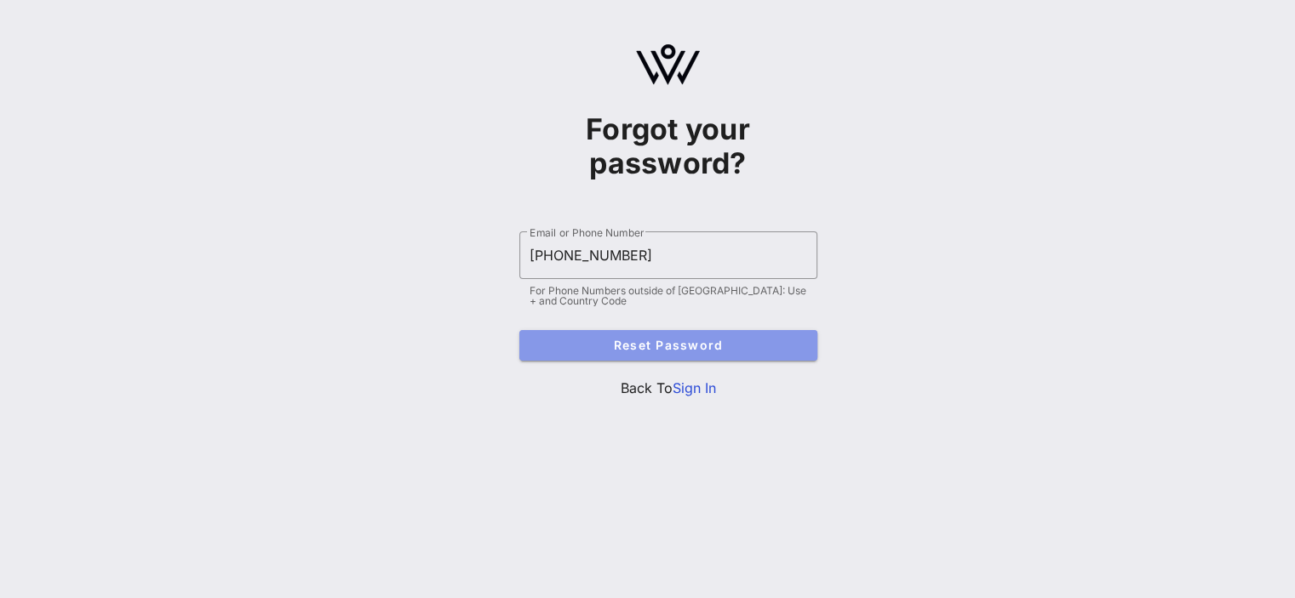
click at [741, 358] on button "Reset Password" at bounding box center [668, 345] width 298 height 31
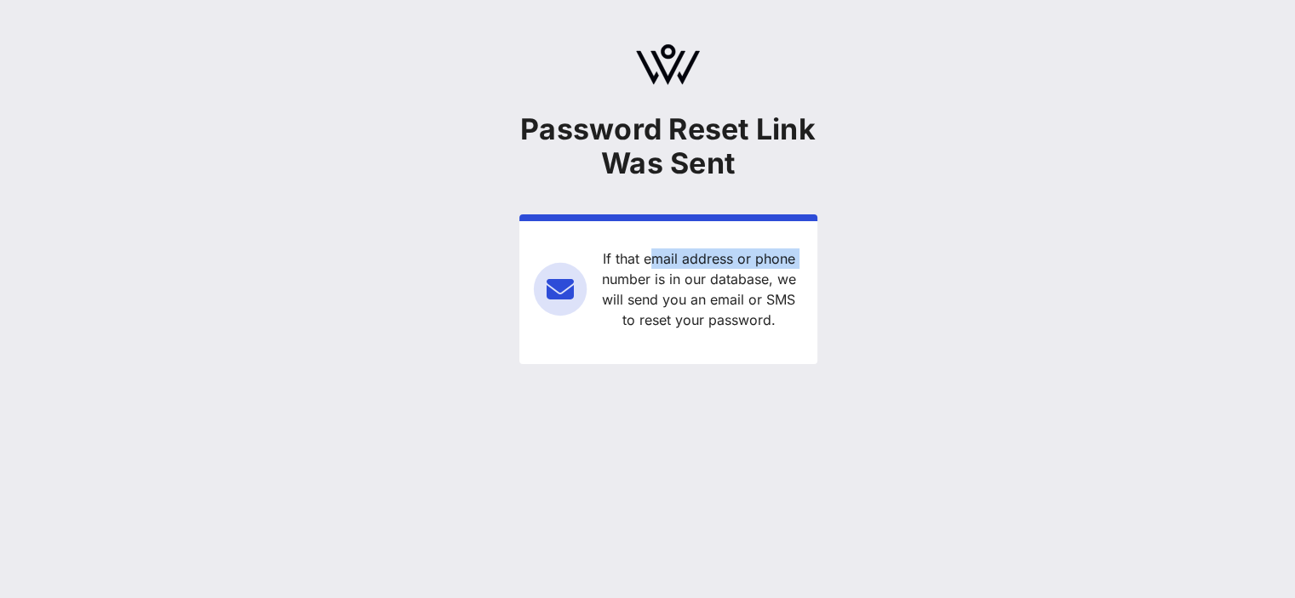
drag, startPoint x: 647, startPoint y: 252, endPoint x: 777, endPoint y: 263, distance: 130.7
click at [780, 259] on div "If that email address or phone number is in our database, we will send you an e…" at bounding box center [698, 290] width 209 height 82
click at [737, 303] on div "If that email address or phone number is in our database, we will send you an e…" at bounding box center [698, 290] width 209 height 82
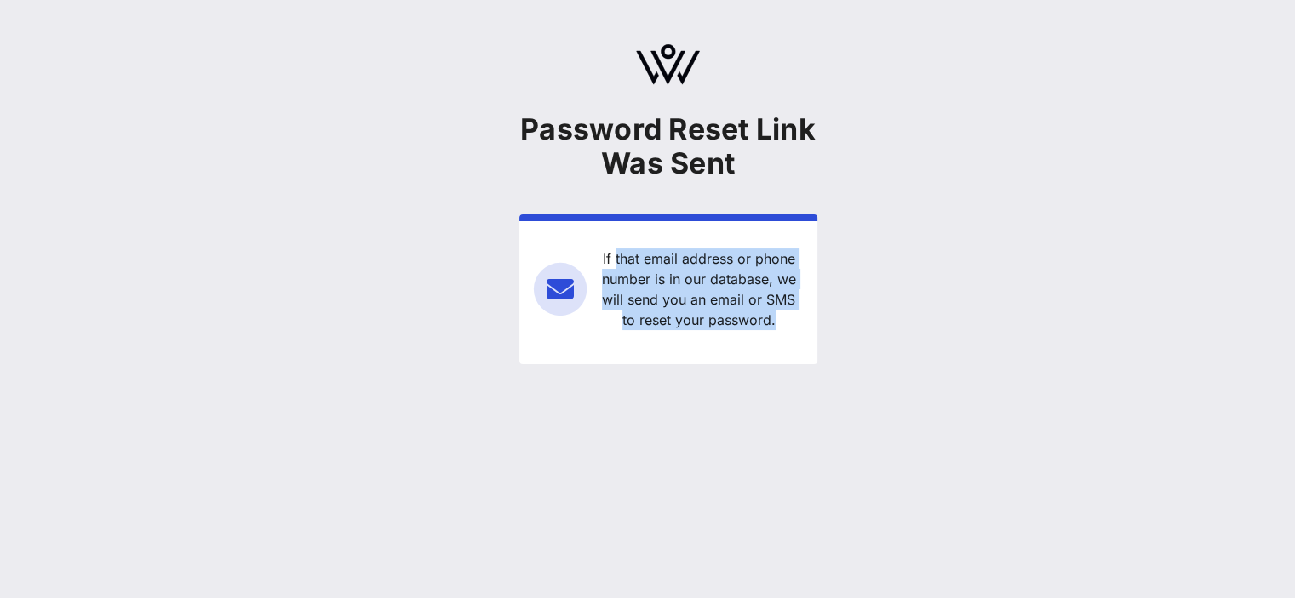
click at [644, 200] on div "Password Reset Link Was Sent If that email address or phone number is in our da…" at bounding box center [668, 236] width 298 height 283
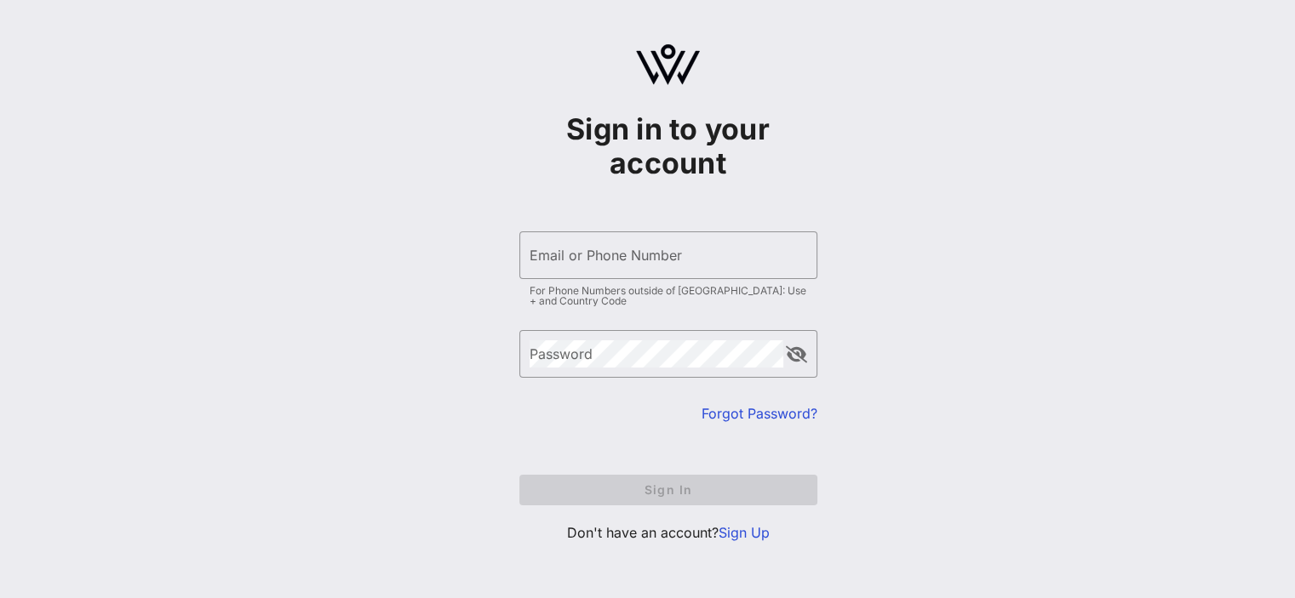
type input "[EMAIL_ADDRESS][DOMAIN_NAME]"
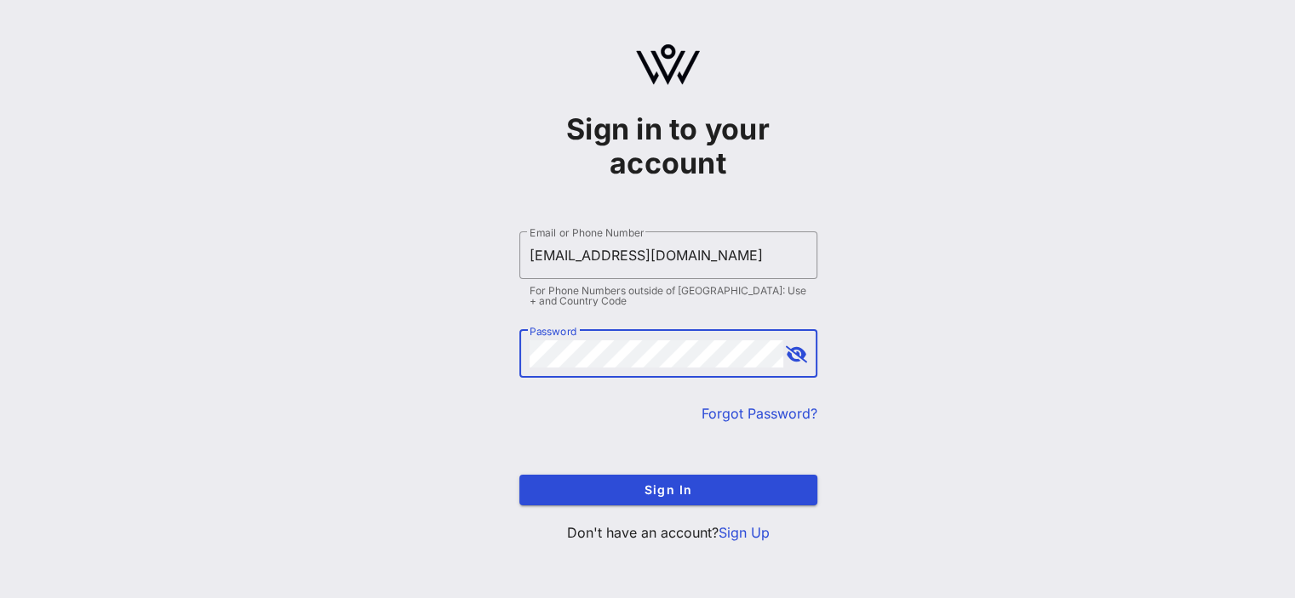
click at [756, 409] on link "Forgot Password?" at bounding box center [759, 413] width 116 height 17
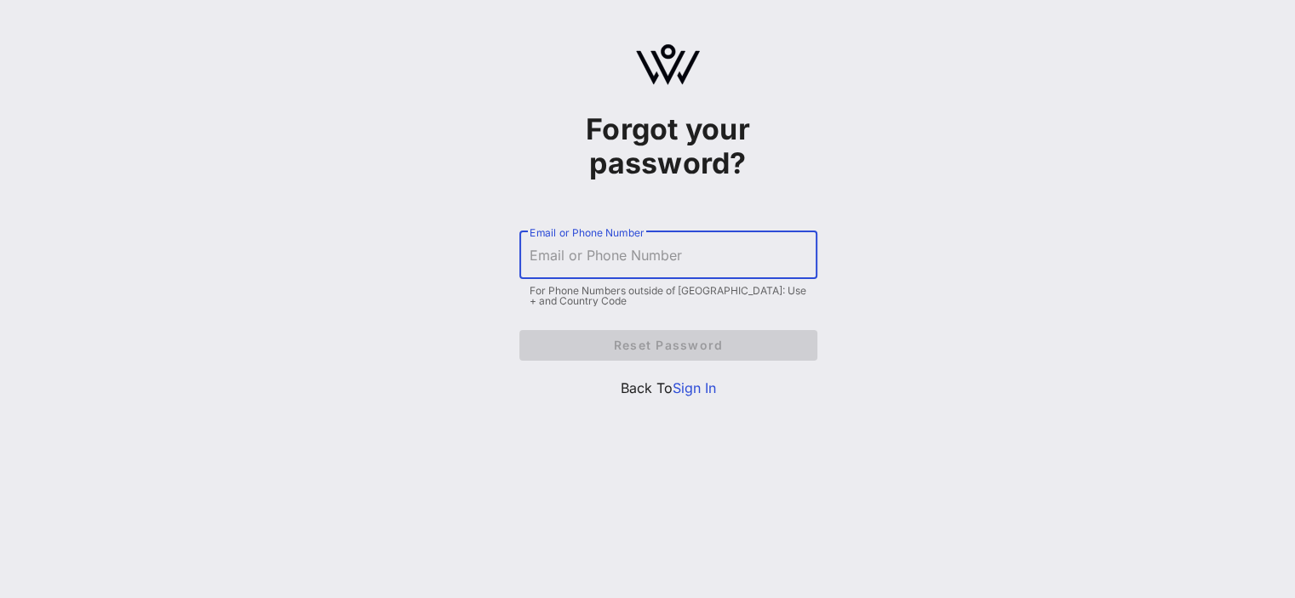
click at [641, 255] on input "Email or Phone Number" at bounding box center [669, 255] width 278 height 27
paste input "6281233934829"
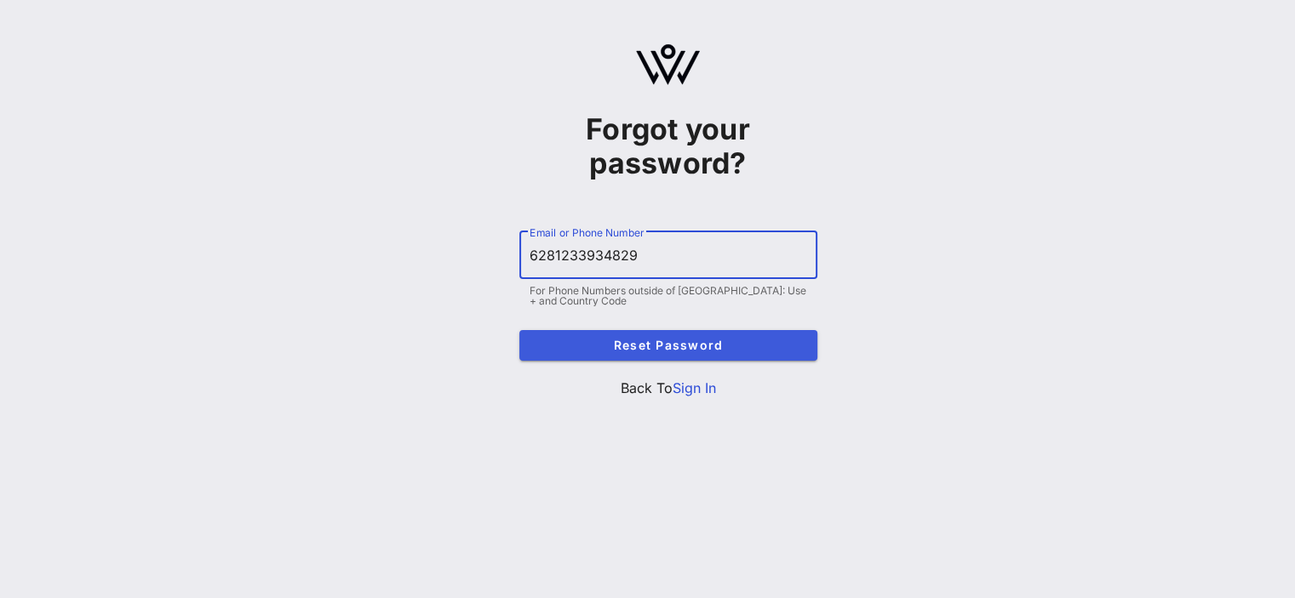
type input "6281233934829"
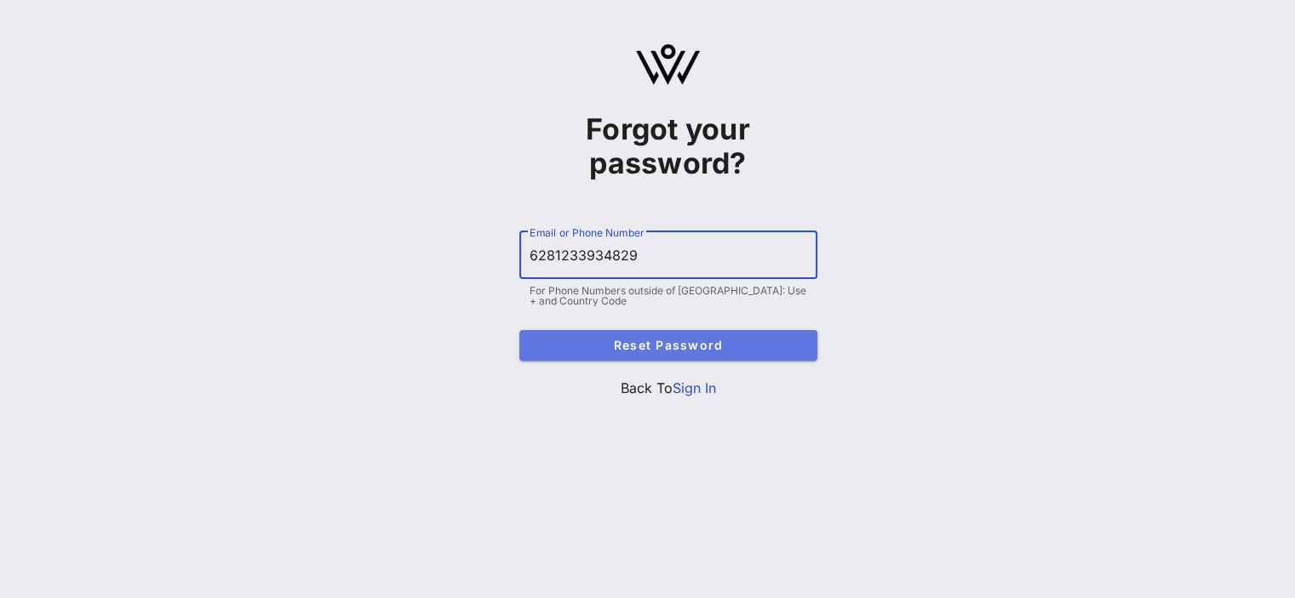
click at [630, 334] on button "Reset Password" at bounding box center [668, 345] width 298 height 31
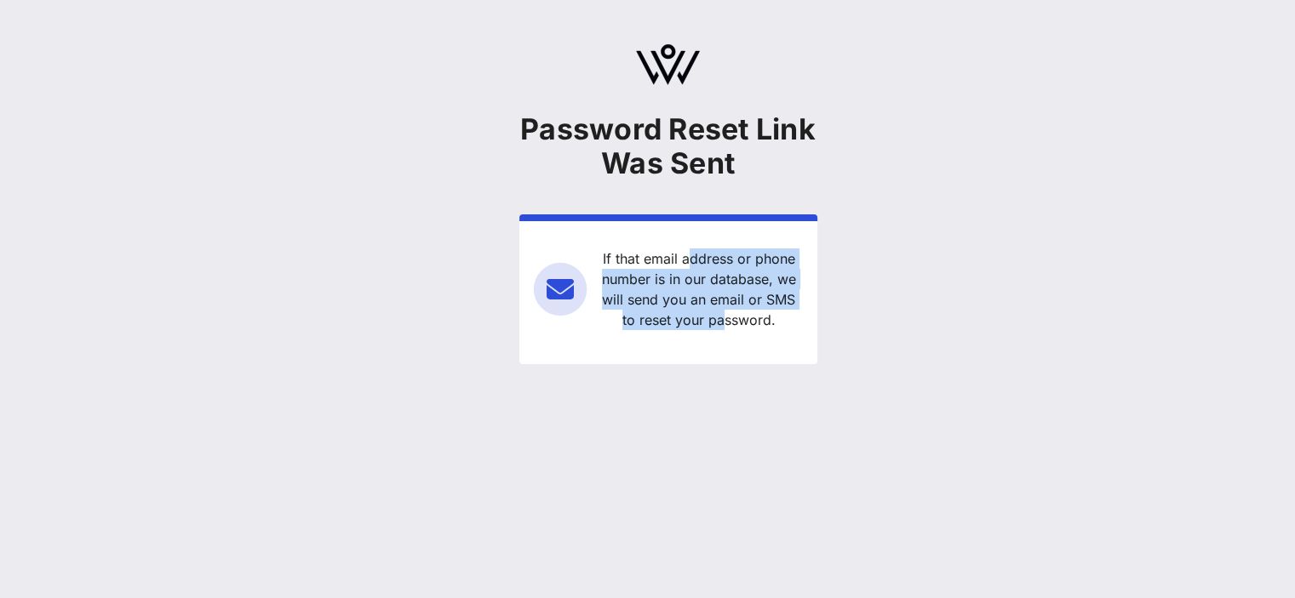
drag, startPoint x: 674, startPoint y: 219, endPoint x: 701, endPoint y: 442, distance: 224.7
click at [701, 438] on div "Password Reset Link Was Sent If that email address or phone number is in our da…" at bounding box center [668, 299] width 1254 height 598
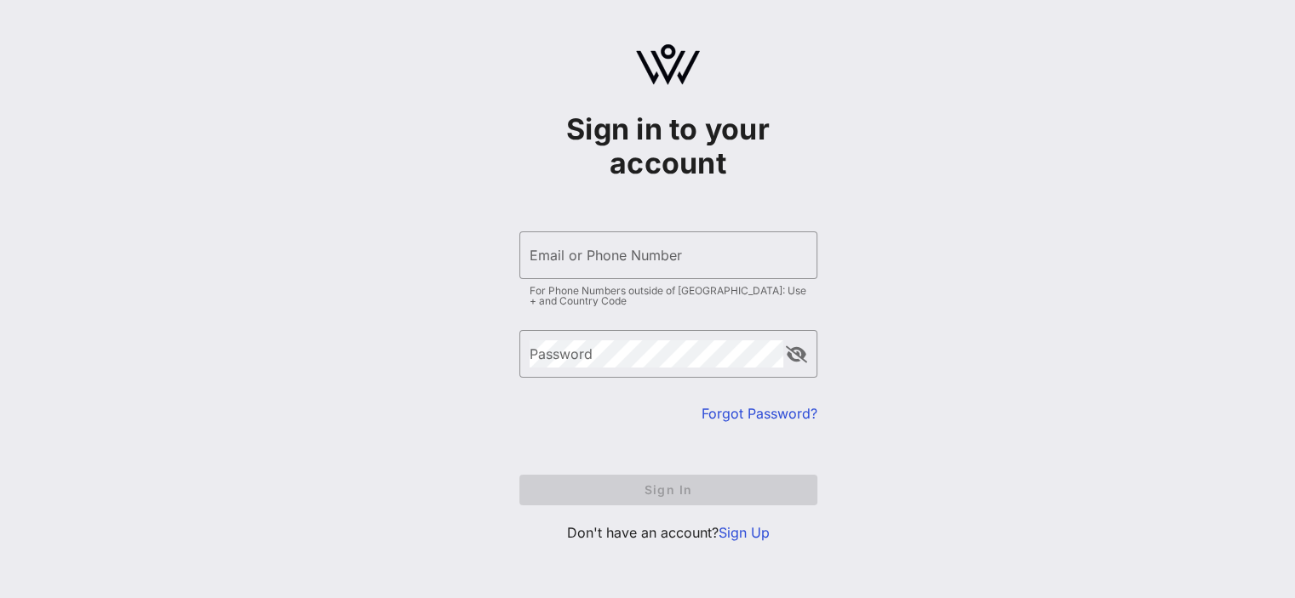
type input "[EMAIL_ADDRESS][DOMAIN_NAME]"
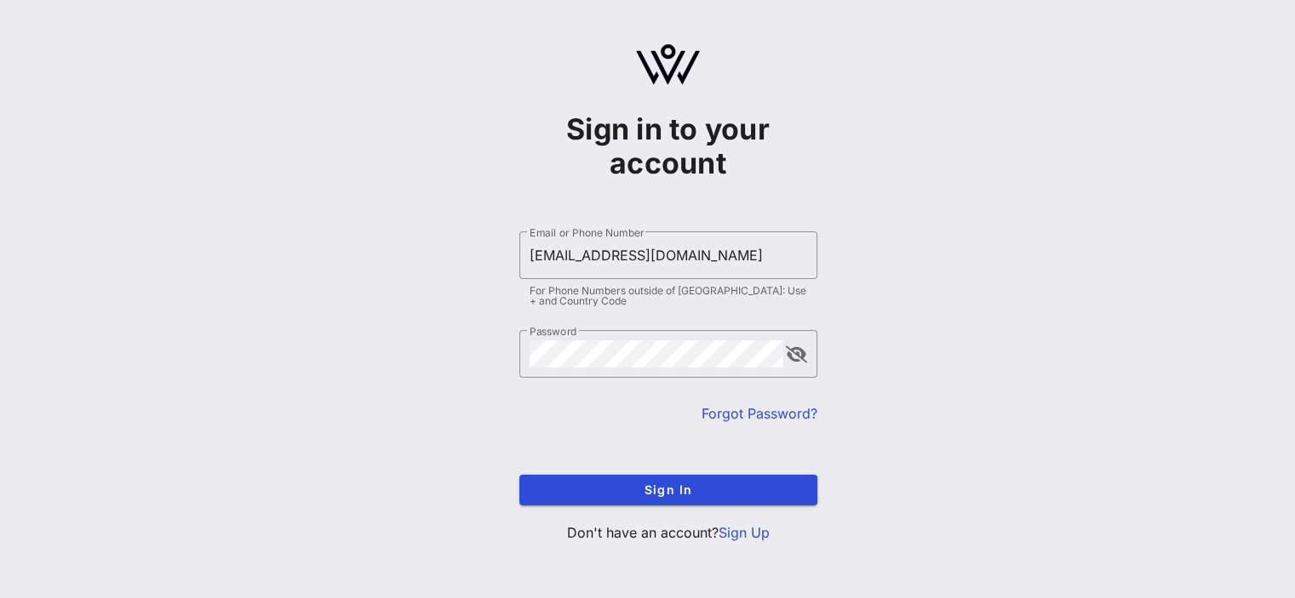
click at [728, 414] on link "Forgot Password?" at bounding box center [759, 413] width 116 height 17
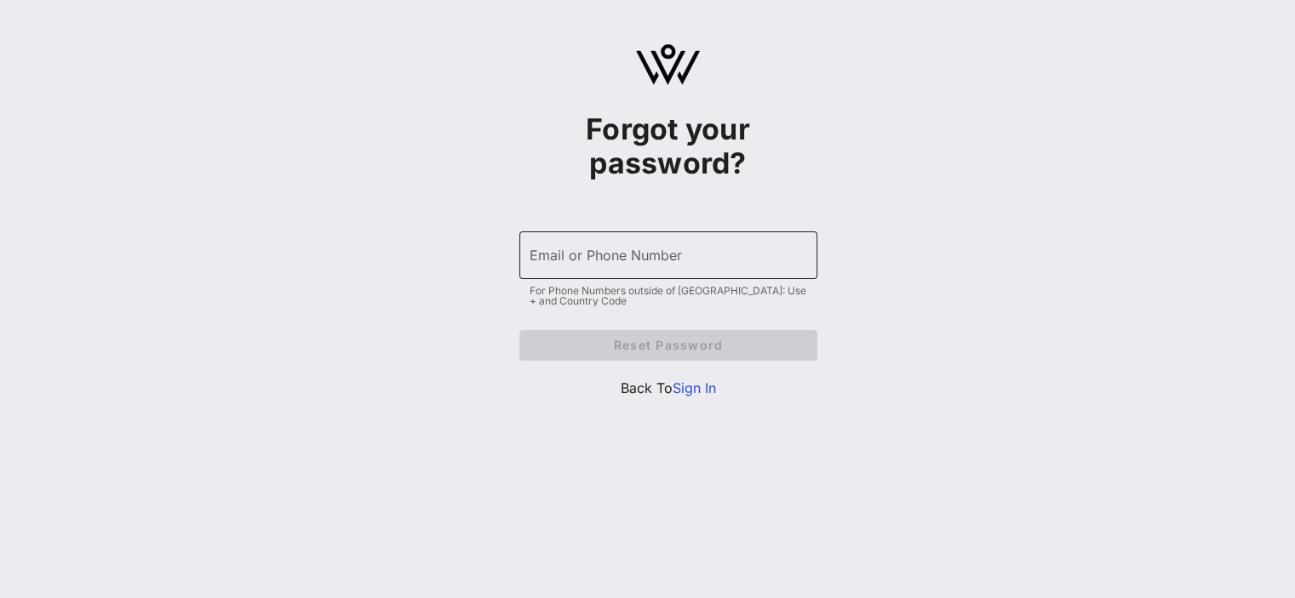
click at [604, 241] on div "Email or Phone Number" at bounding box center [669, 256] width 278 height 48
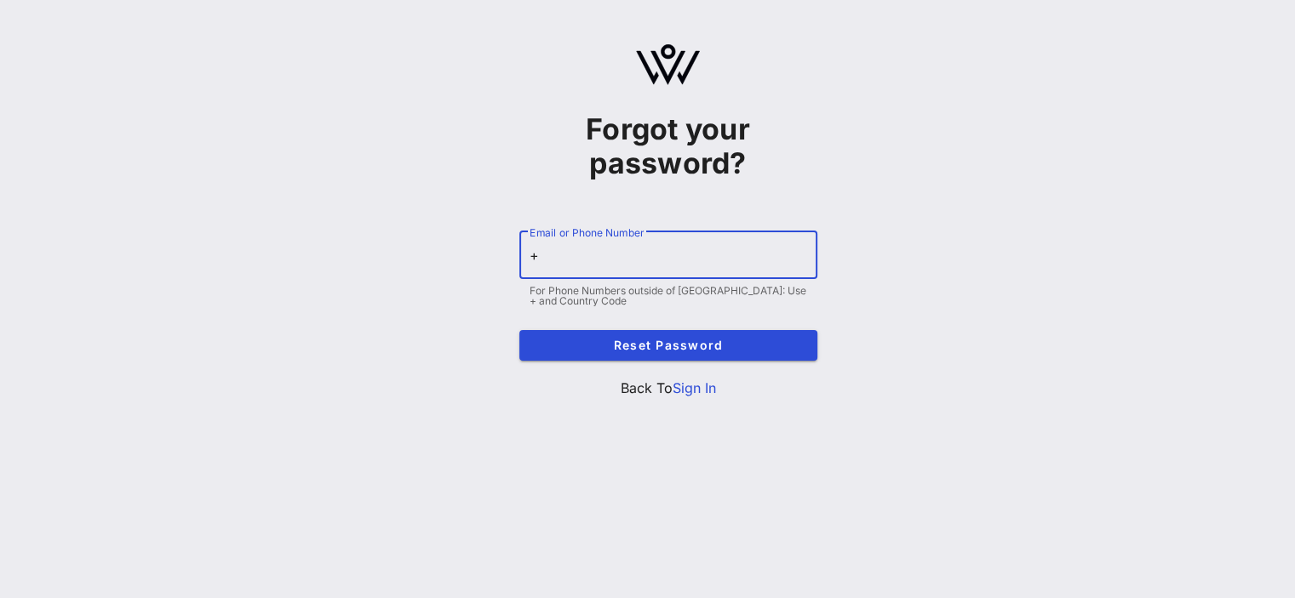
paste input "380920496903"
type input "+380920496903"
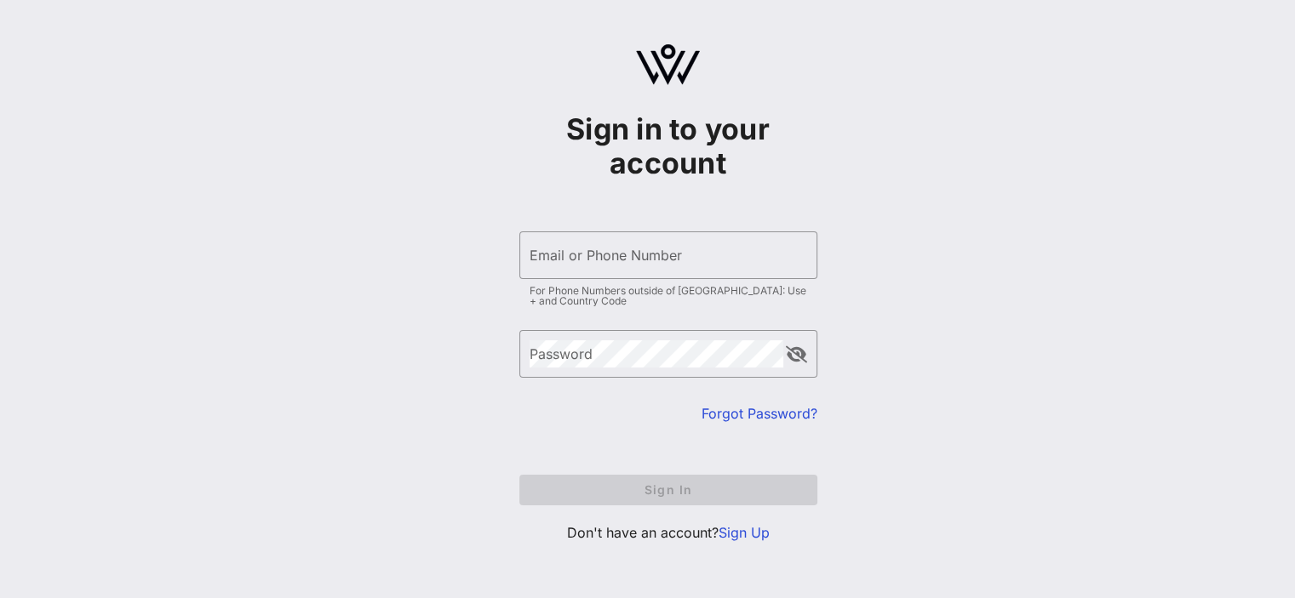
type input "[EMAIL_ADDRESS][DOMAIN_NAME]"
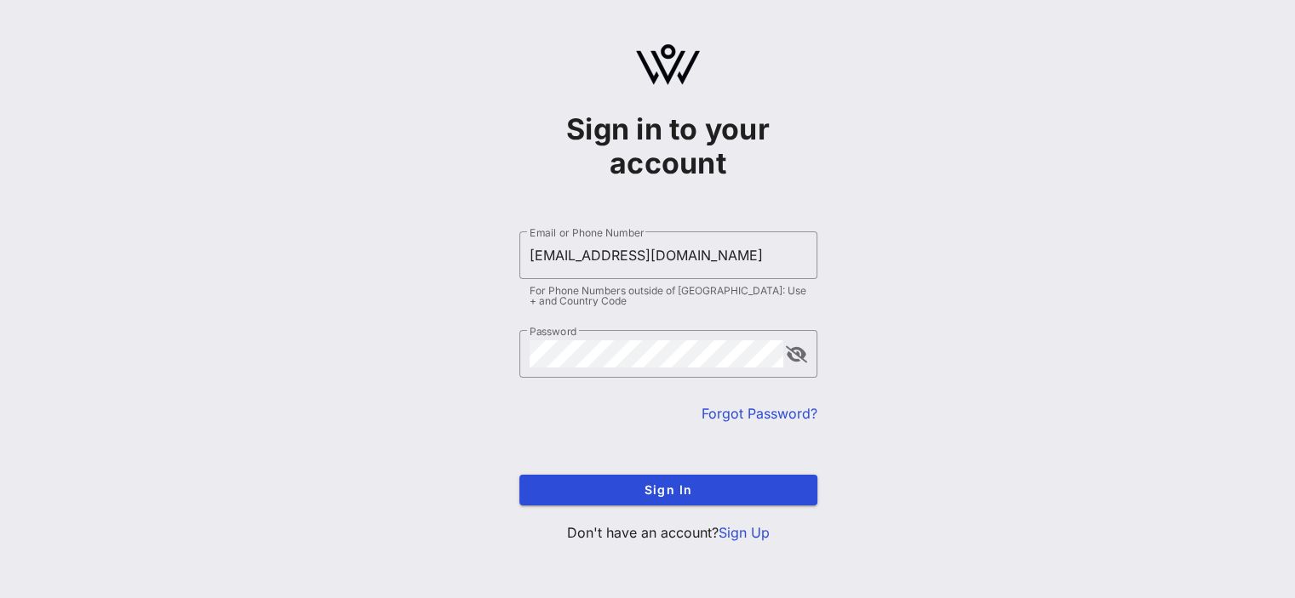
click at [774, 407] on link "Forgot Password?" at bounding box center [759, 413] width 116 height 17
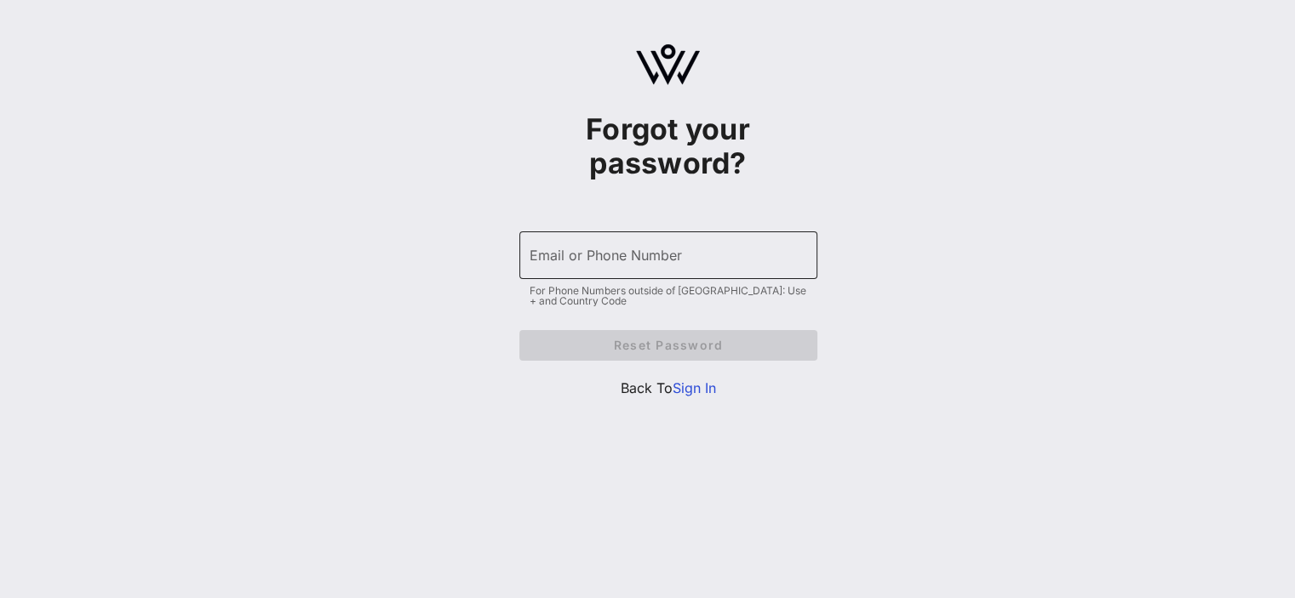
click at [646, 260] on input "Email or Phone Number" at bounding box center [669, 255] width 278 height 27
paste input "380927447558"
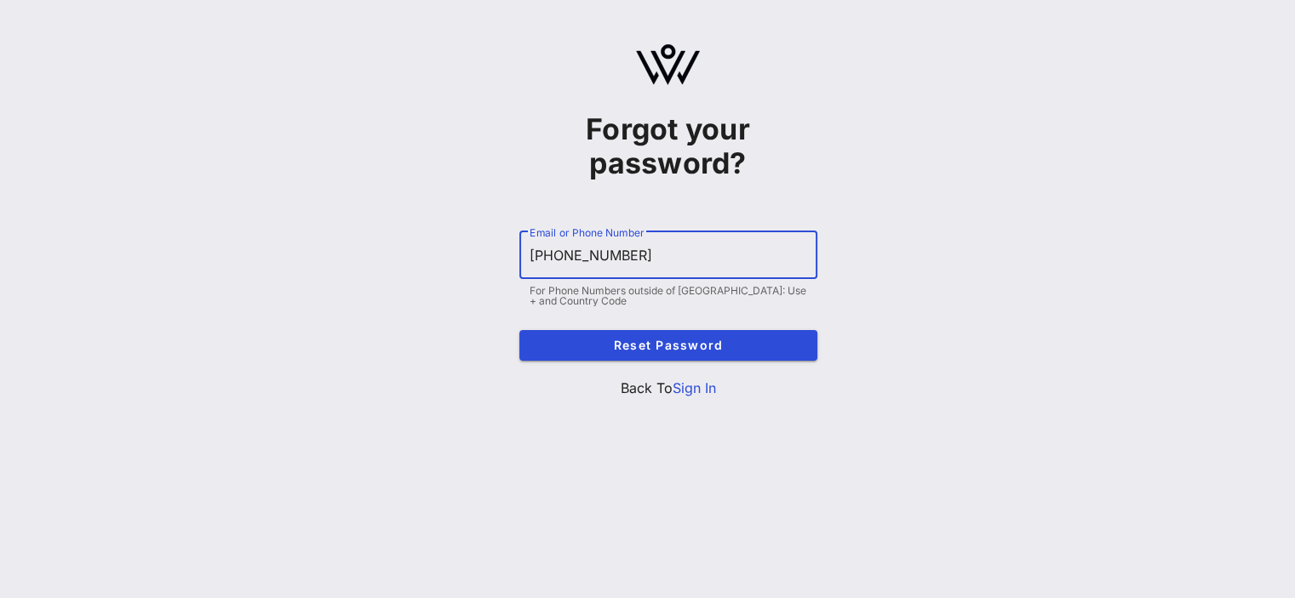
type input "[PHONE_NUMBER]"
